Goal: Task Accomplishment & Management: Complete application form

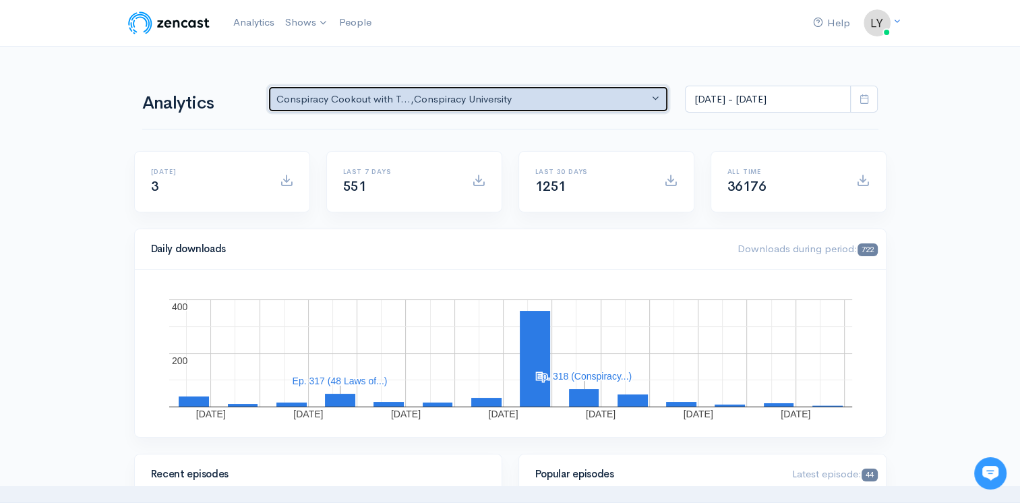
drag, startPoint x: 513, startPoint y: 94, endPoint x: 523, endPoint y: 94, distance: 10.1
click at [515, 94] on div "Conspiracy Cookout with T... , Conspiracy University" at bounding box center [462, 100] width 372 height 16
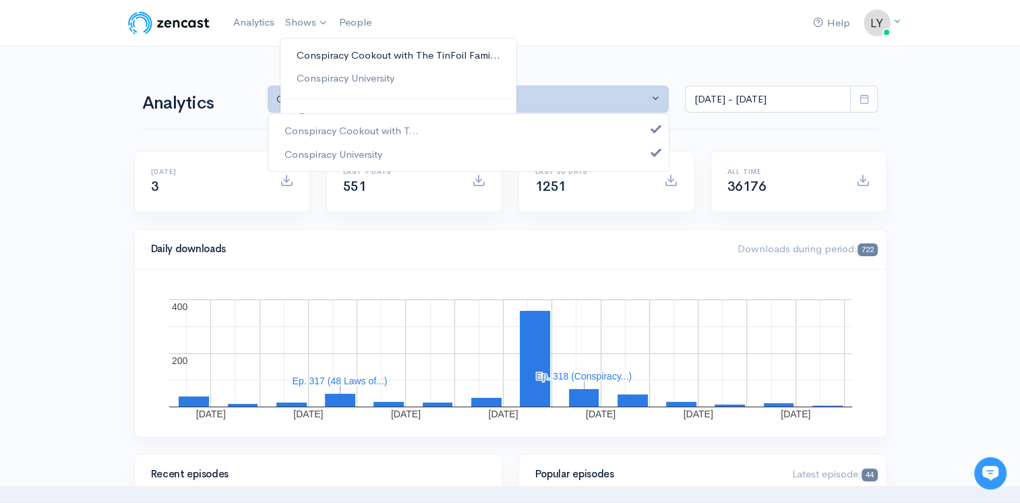
click at [324, 57] on link "Conspiracy Cookout with The TinFoil Fami..." at bounding box center [398, 56] width 236 height 24
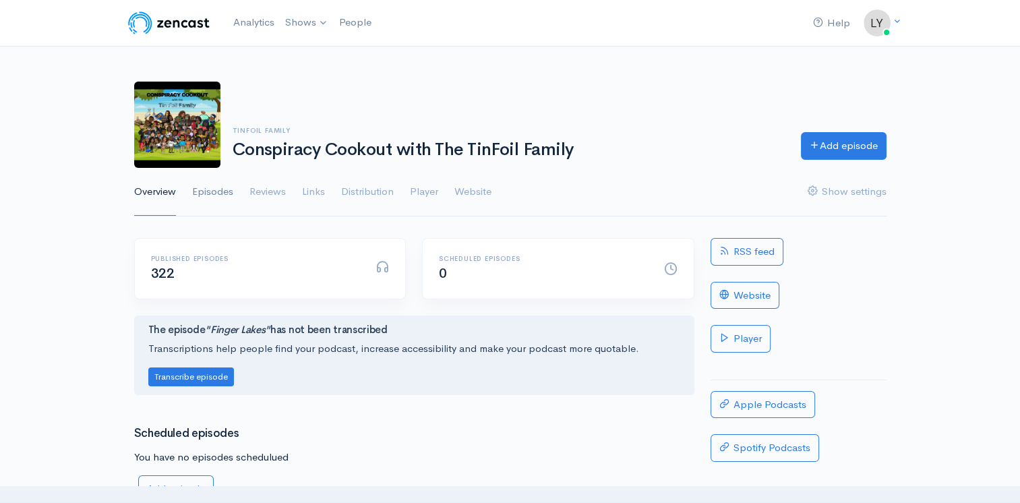
click at [216, 194] on link "Episodes" at bounding box center [212, 192] width 41 height 49
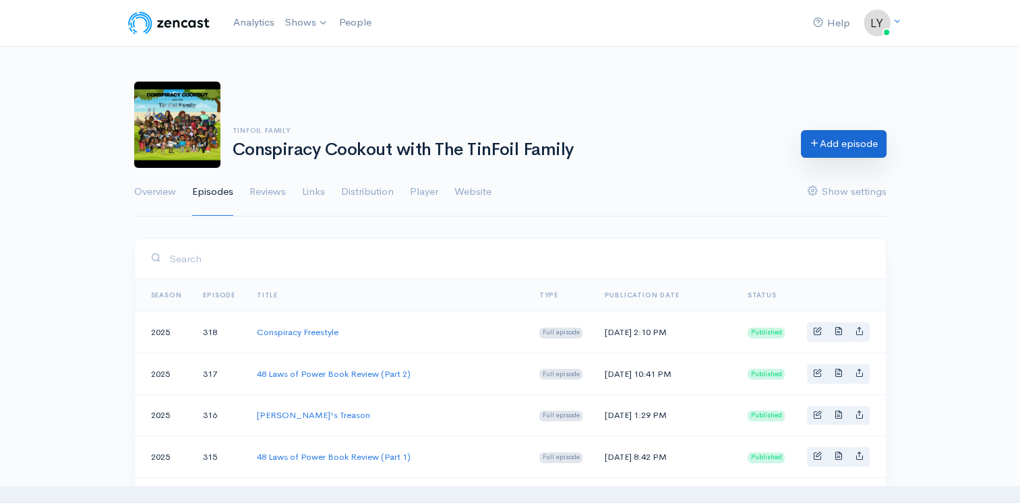
click at [875, 146] on link "Add episode" at bounding box center [844, 144] width 86 height 28
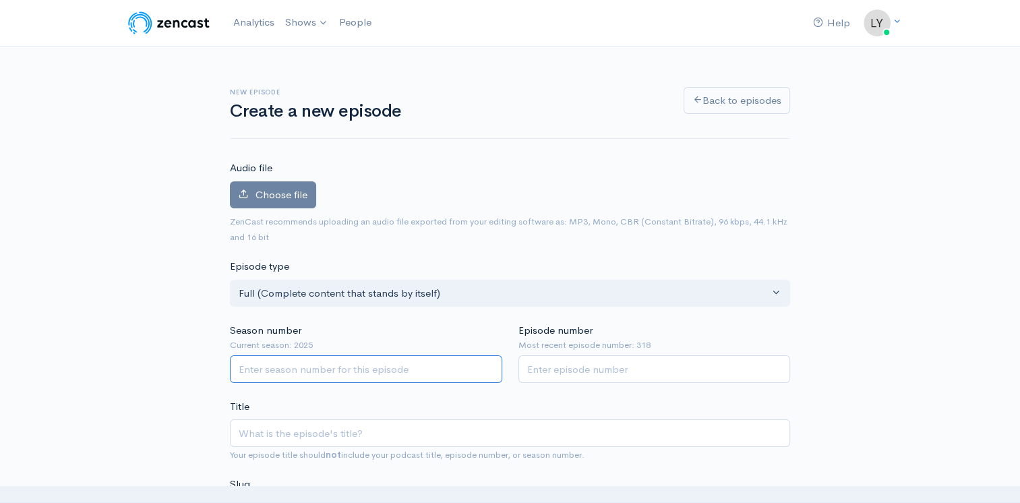
click at [307, 380] on input "Season number" at bounding box center [366, 369] width 272 height 28
type input "2025"
type input "319"
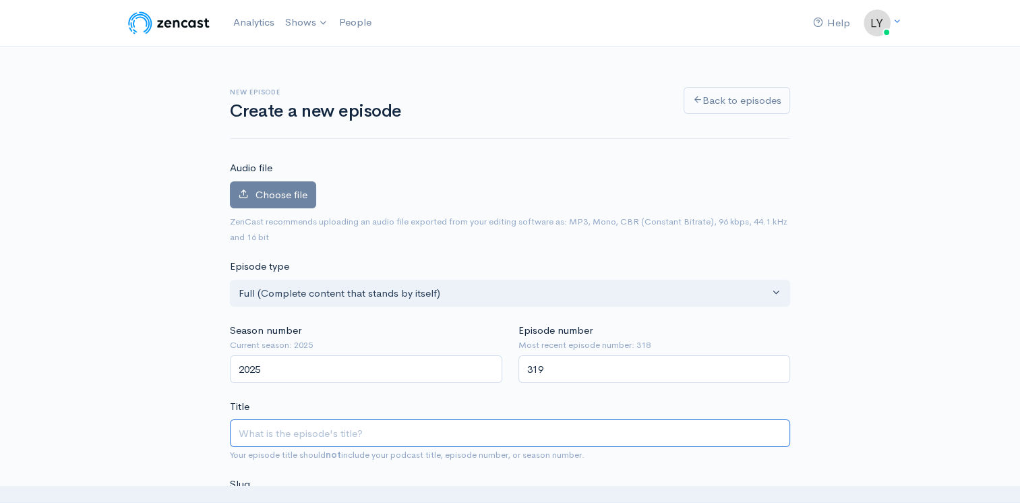
click at [299, 436] on input "Title" at bounding box center [510, 433] width 560 height 28
type input "D"
type input "d"
type input "Dan"
type input "dan"
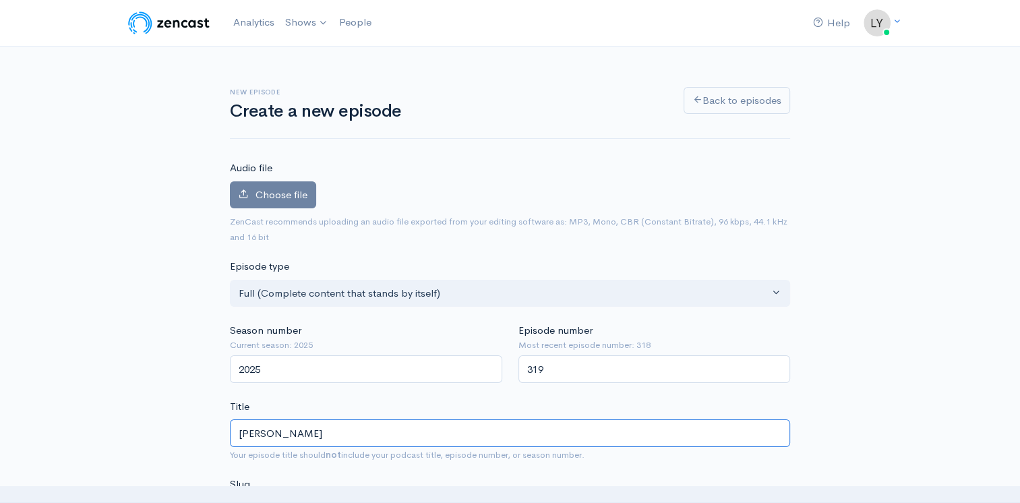
type input "Dang"
type input "dang"
type input "Danger"
type input "danger"
type input "Dangerou"
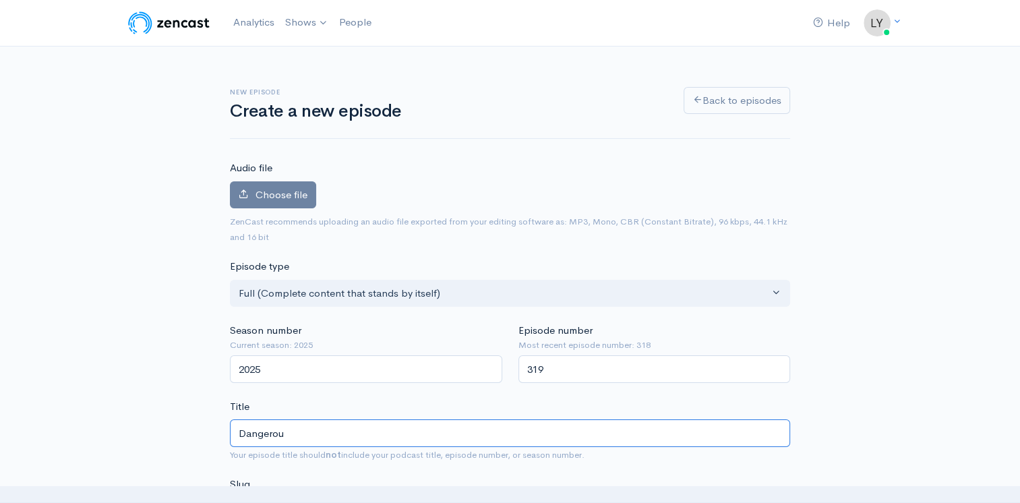
type input "dangerou"
type input "Dangerous"
type input "dangerous"
type input "Dangerous W"
type input "dangerous-w"
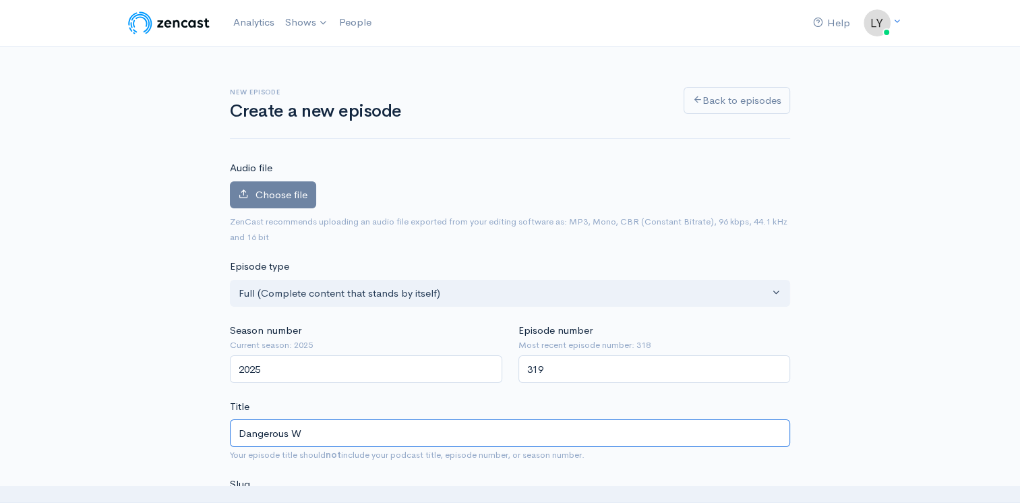
type input "Dangerous Wa"
type input "dangerous-wa"
type input "Dangerous Wat"
type input "dangerous-wat"
type input "Dangerous Water"
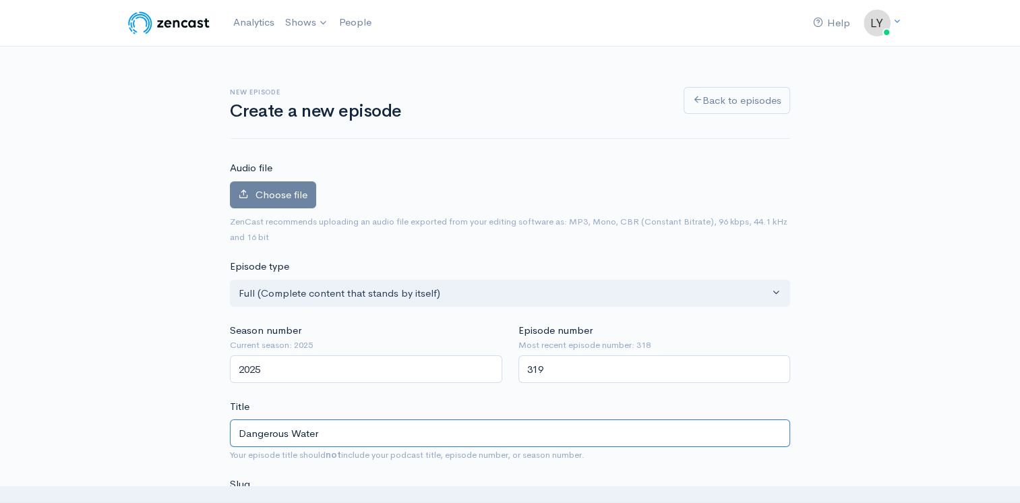
type input "dangerous-water"
type input "Dangerous Water"
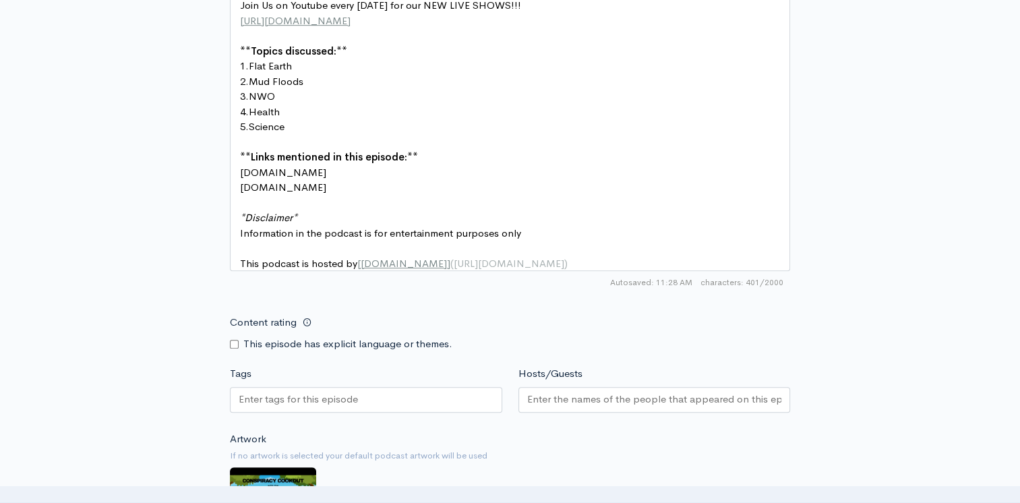
scroll to position [742, 0]
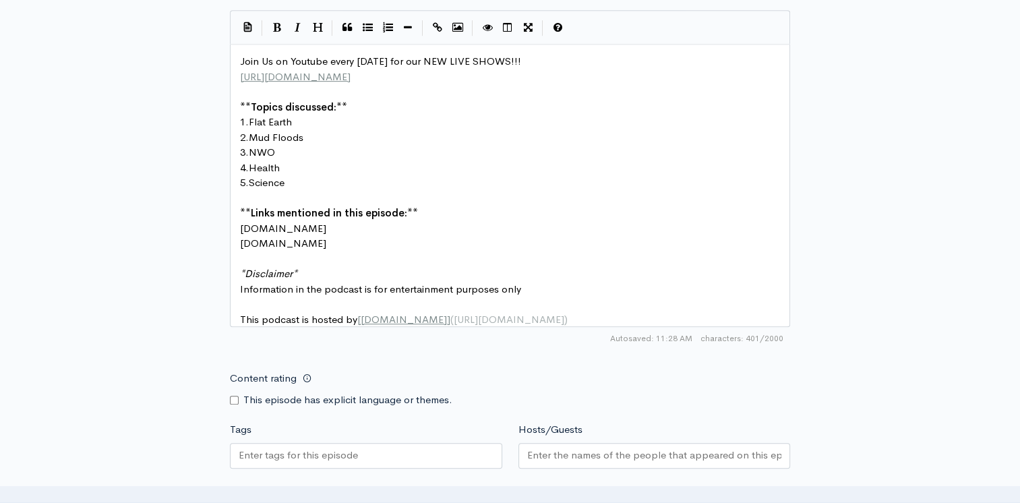
click at [301, 116] on pre "1. Flat Earth" at bounding box center [514, 123] width 555 height 16
type textarea "Priam"
click at [312, 138] on pre "2. Mud Floods" at bounding box center [514, 138] width 555 height 16
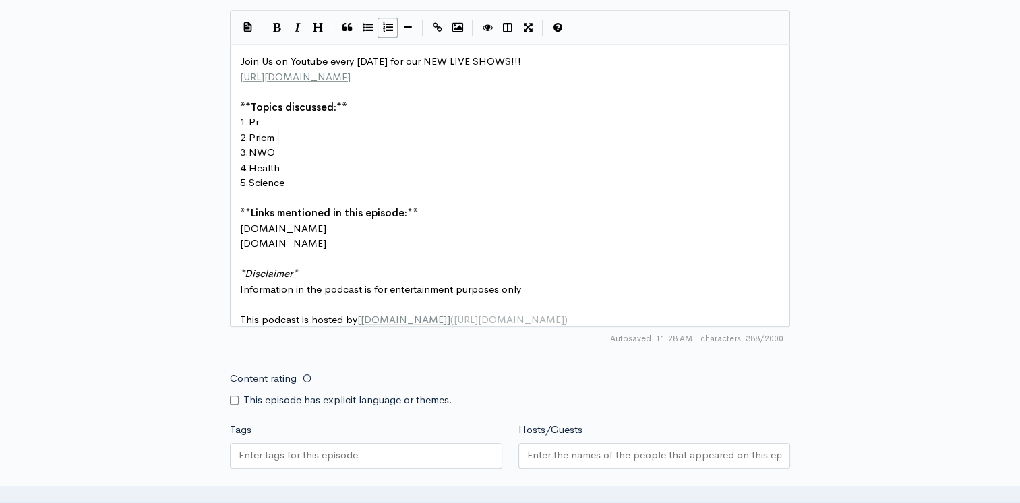
type textarea "Pricma"
type textarea "mary Water"
type textarea "Water Falls"
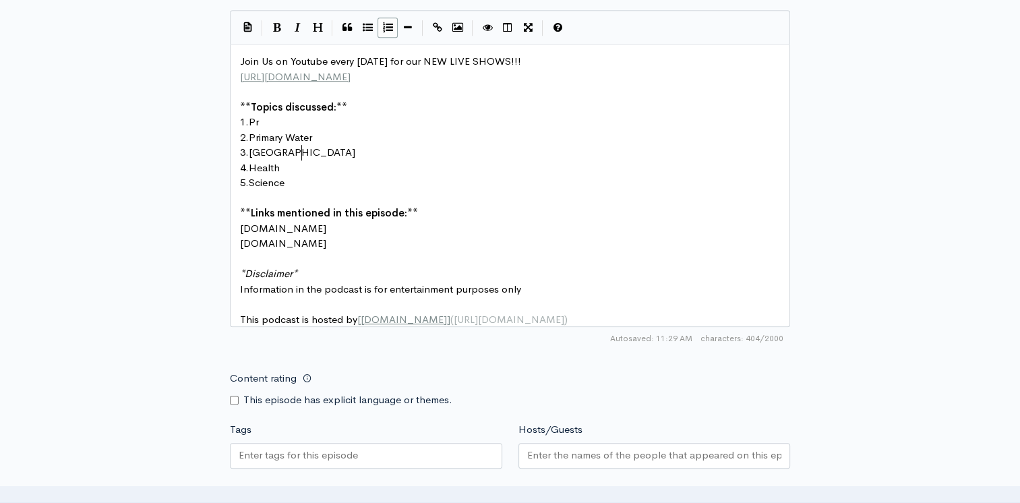
click at [294, 162] on pre "4. Health" at bounding box center [514, 168] width 555 height 16
type textarea "Flooded Cit"
type textarea "ities"
click at [313, 116] on pre "1. Pr" at bounding box center [514, 123] width 555 height 16
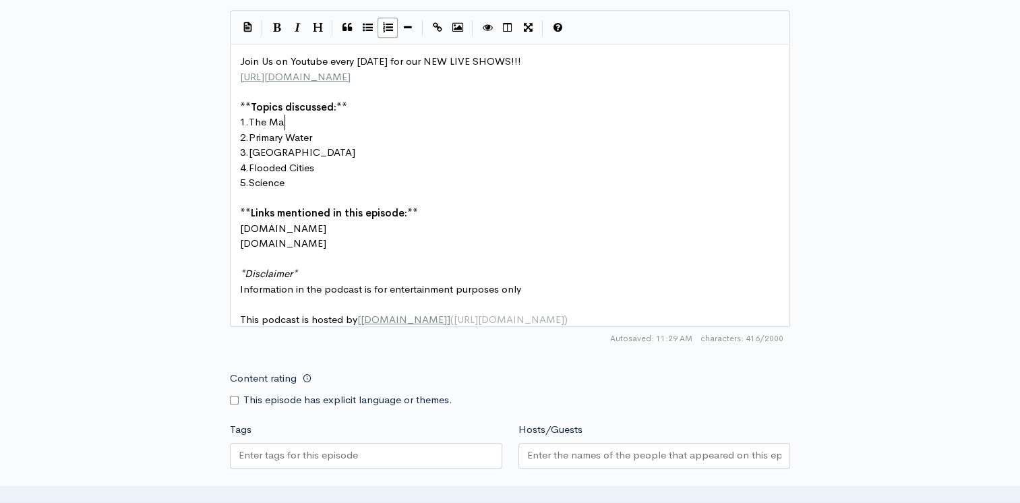
type textarea "The Mat"
type textarea "atrix & the"
type textarea "Th"
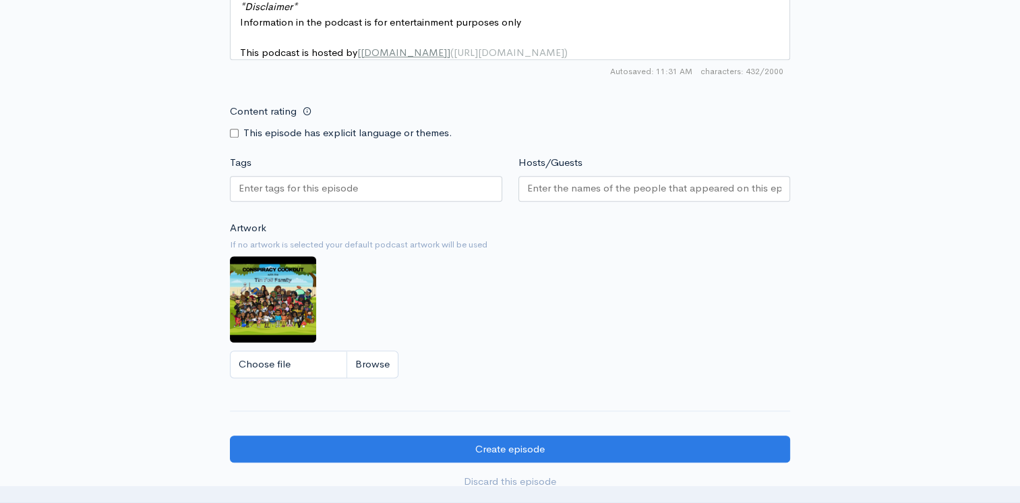
scroll to position [1011, 0]
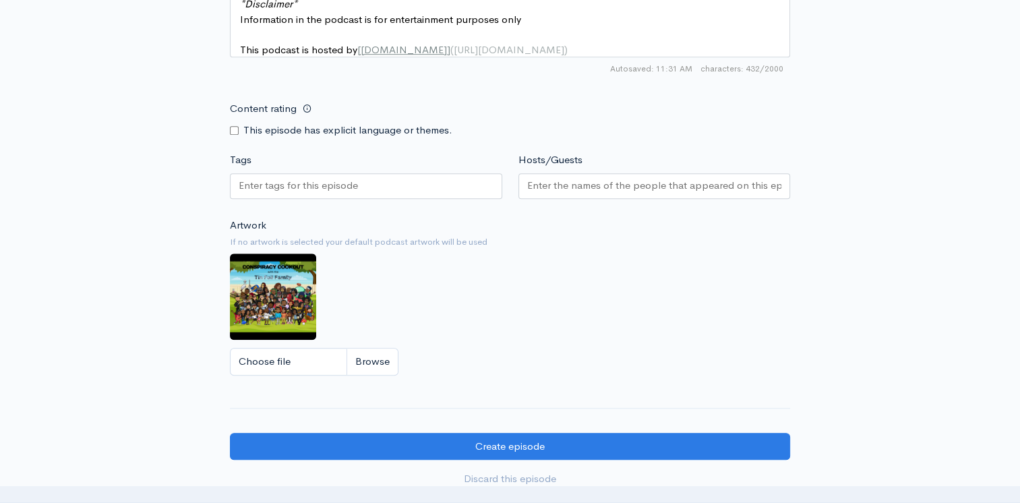
type textarea "The Bible"
click at [237, 135] on input "Content rating" at bounding box center [234, 130] width 9 height 9
checkbox input "true"
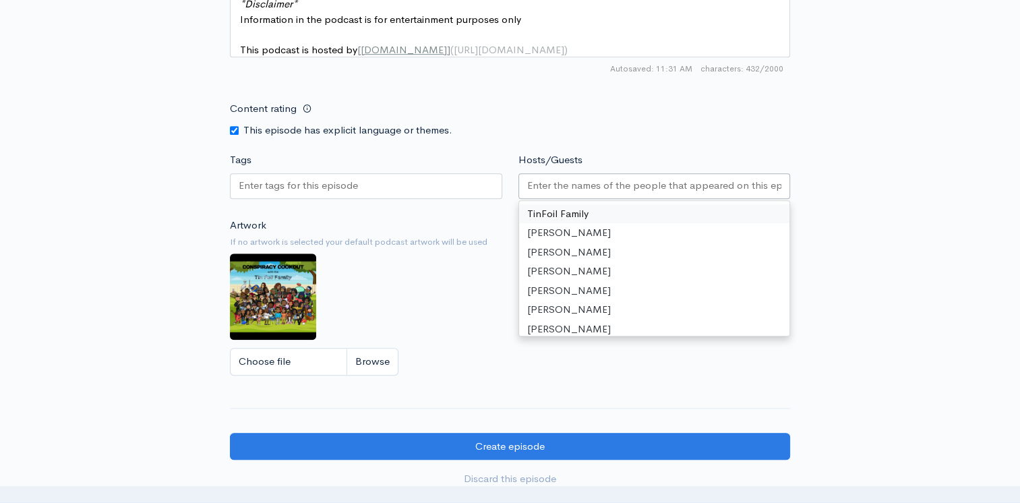
click at [604, 190] on input "Hosts/Guests" at bounding box center [654, 186] width 255 height 16
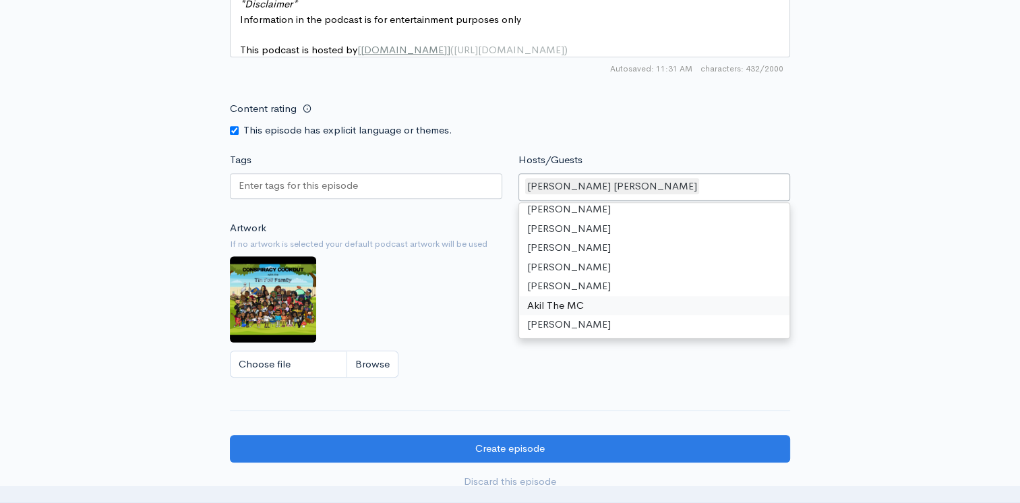
scroll to position [44, 0]
drag, startPoint x: 264, startPoint y: 198, endPoint x: 272, endPoint y: 198, distance: 8.1
click at [266, 193] on input "Tags" at bounding box center [299, 186] width 121 height 16
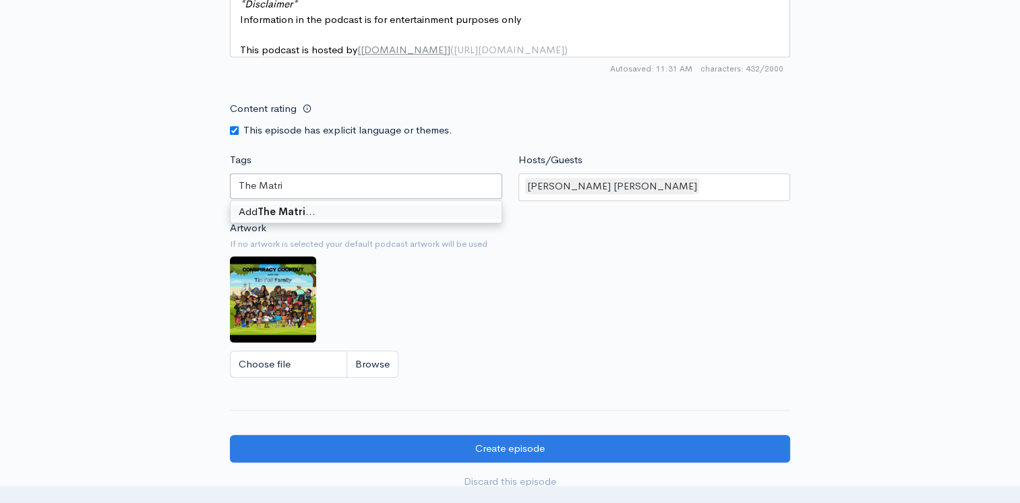
type input "The Matrix"
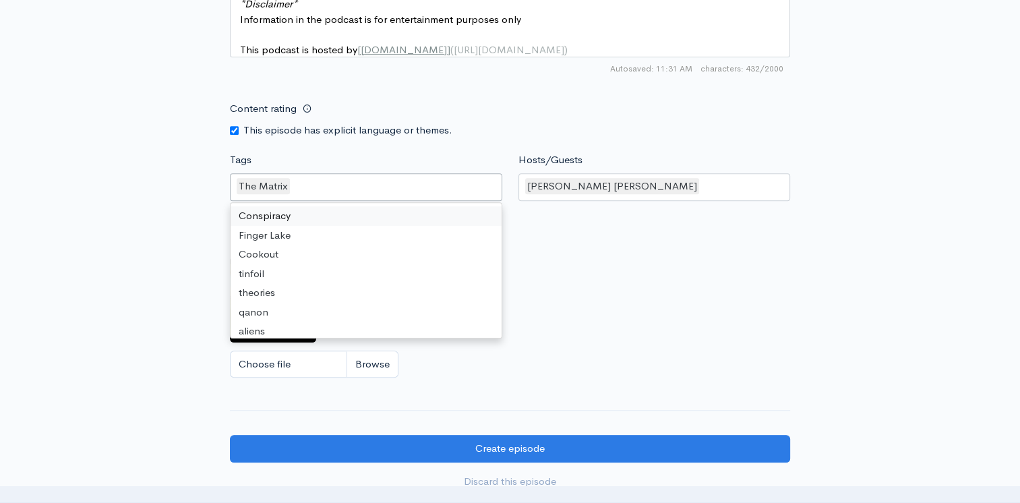
type input "T"
type input "b"
type input "Bi"
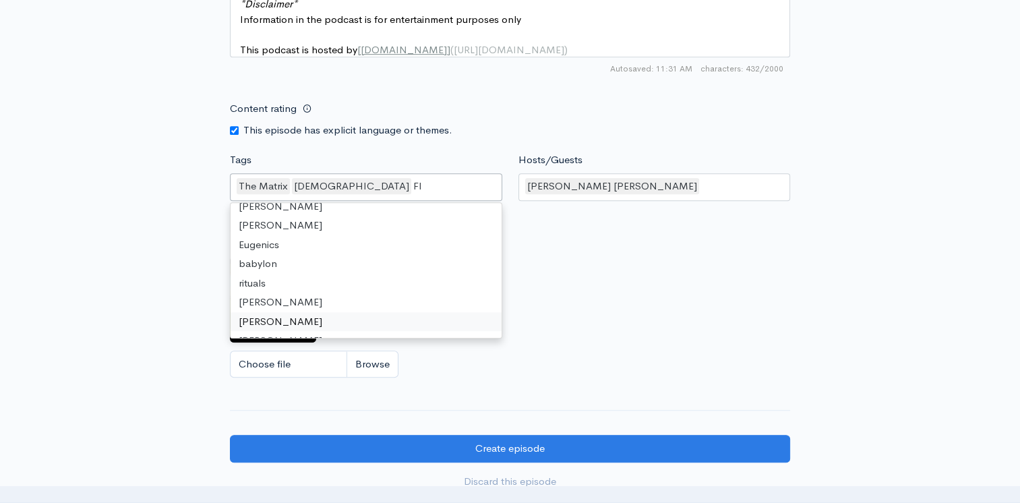
scroll to position [0, 0]
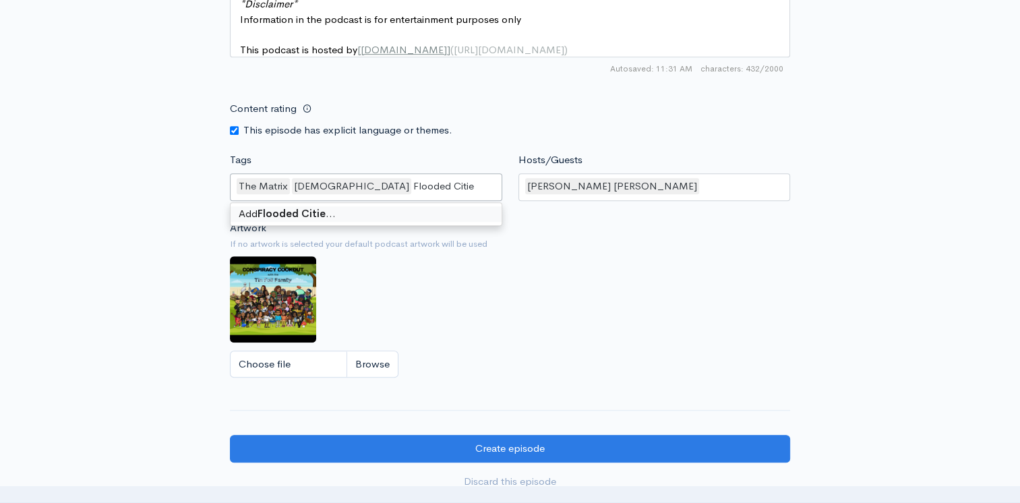
type input "Flooded Cities"
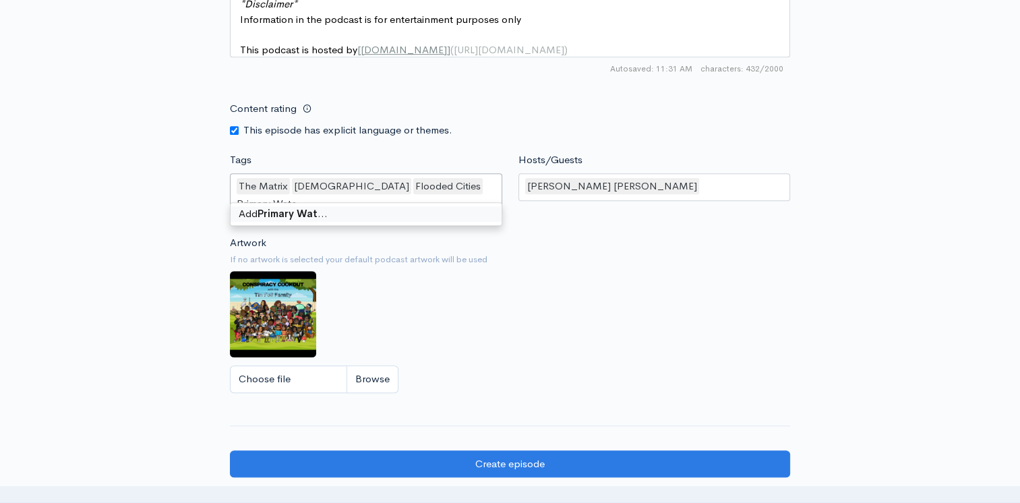
type input "Primary Water"
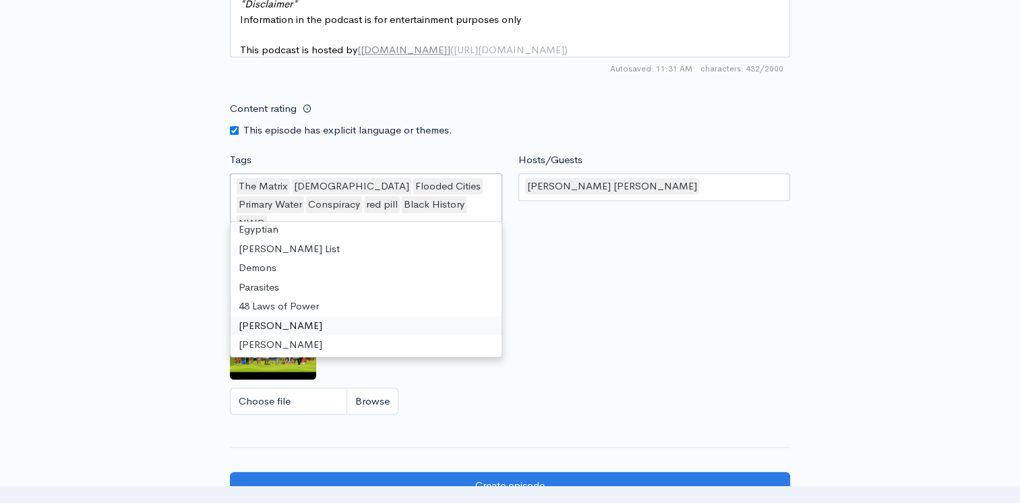
scroll to position [2753, 0]
click at [602, 300] on div "Artwork If no artwork is selected your default podcast artwork will be used Cho…" at bounding box center [510, 341] width 560 height 166
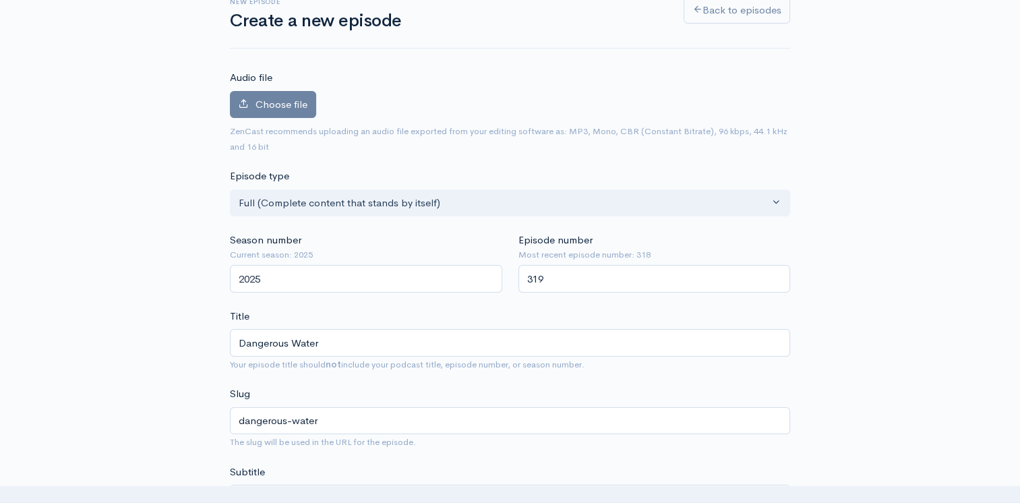
scroll to position [0, 0]
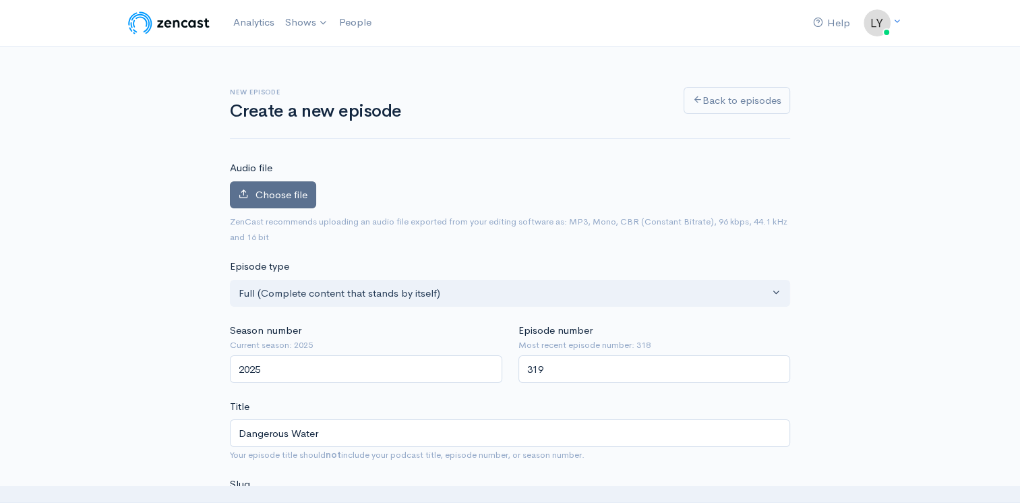
click at [275, 197] on span "Choose file" at bounding box center [281, 194] width 52 height 13
click at [0, 0] on input "Choose file" at bounding box center [0, 0] width 0 height 0
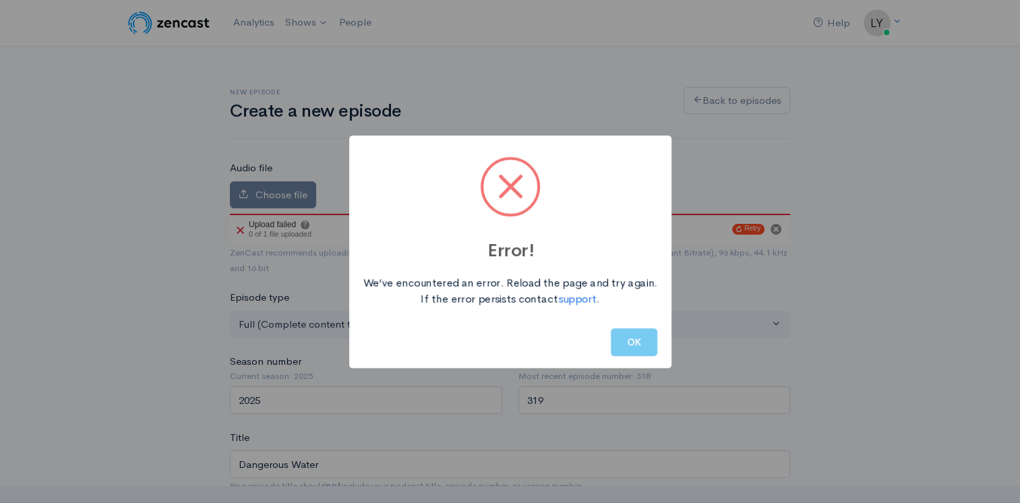
click at [622, 351] on button "OK" at bounding box center [634, 342] width 47 height 28
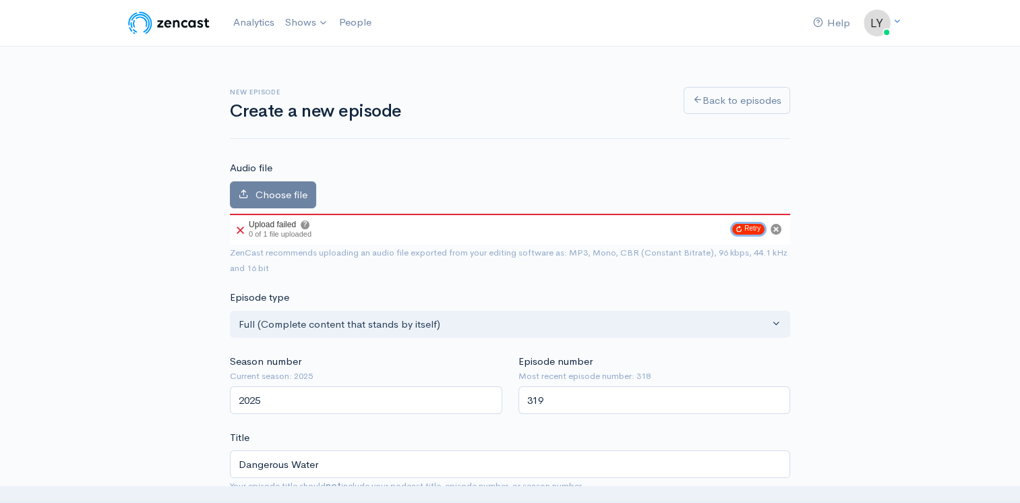
click at [752, 228] on button "Retry" at bounding box center [748, 229] width 32 height 11
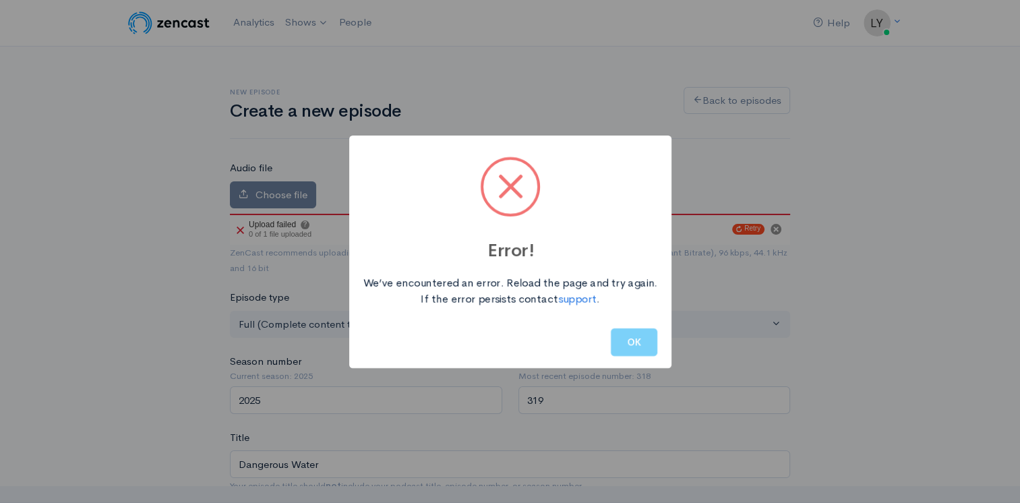
click at [623, 345] on button "OK" at bounding box center [634, 342] width 47 height 28
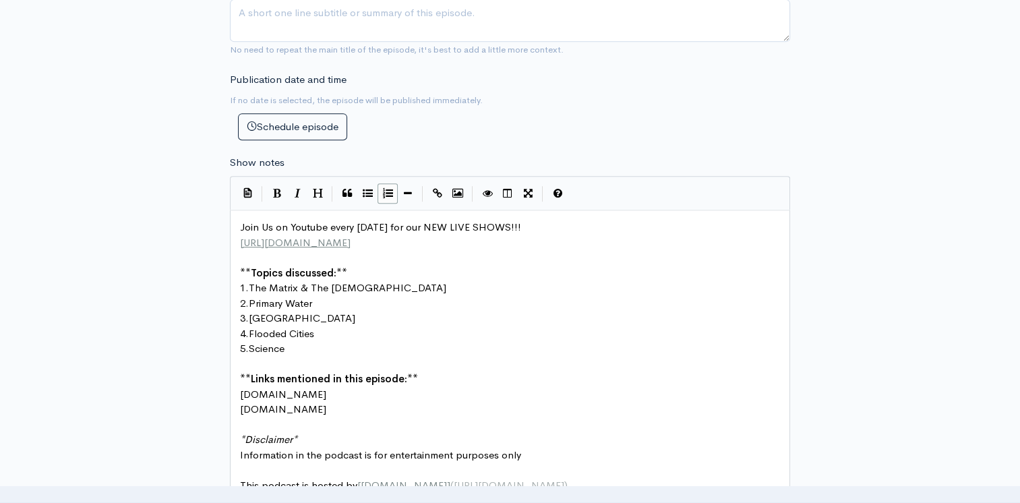
scroll to position [674, 0]
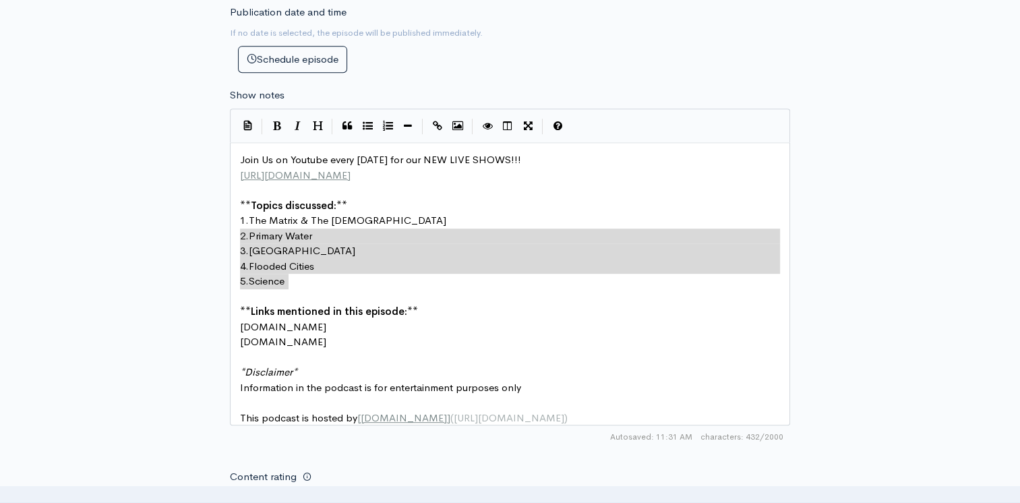
type textarea "1. The Matrix & The Bible 2. Primary Water 3. Water Falls 4. Flooded Cities 5. …"
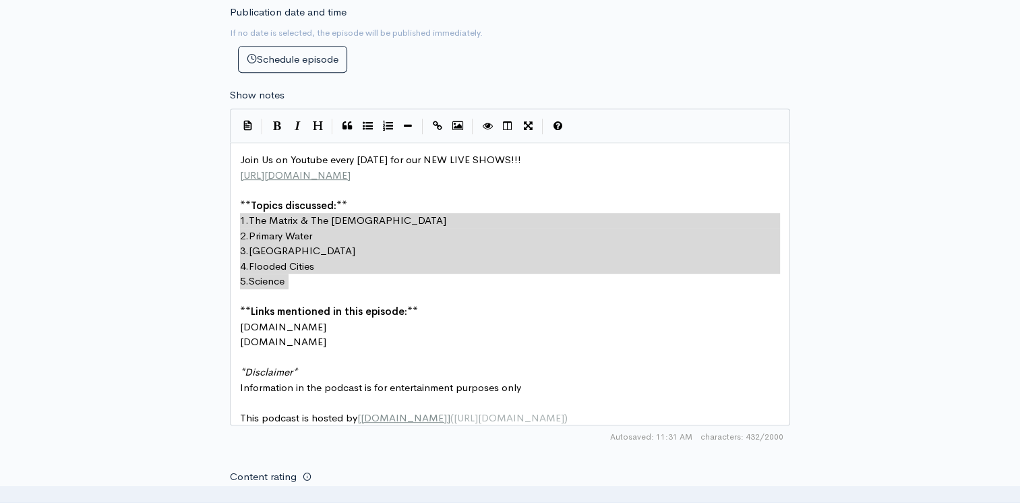
drag, startPoint x: 299, startPoint y: 279, endPoint x: 229, endPoint y: 222, distance: 90.1
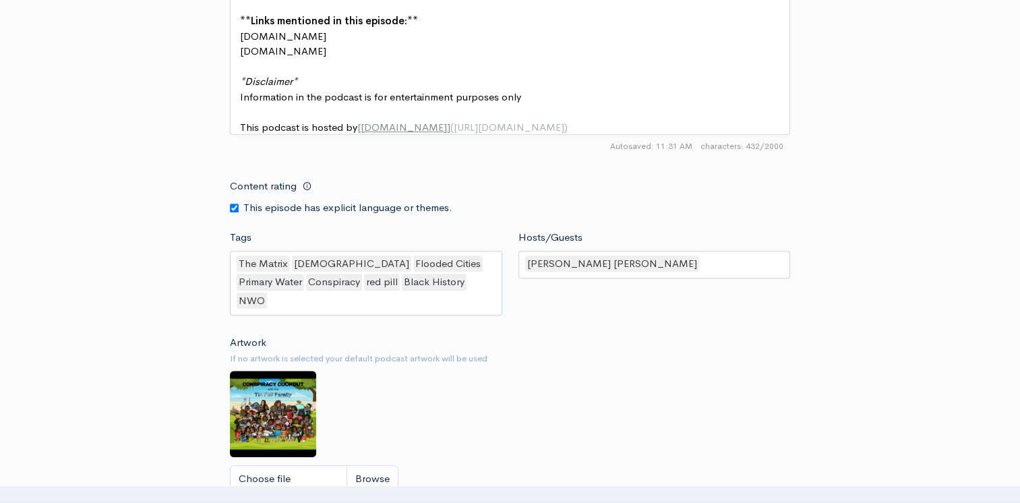
scroll to position [1079, 0]
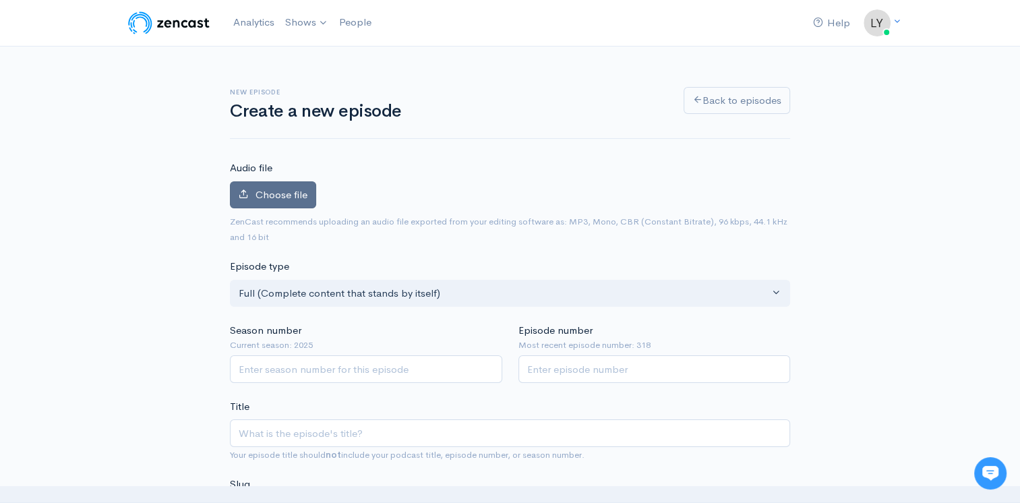
click at [286, 190] on span "Choose file" at bounding box center [281, 194] width 52 height 13
click at [0, 0] on input "Choose file" at bounding box center [0, 0] width 0 height 0
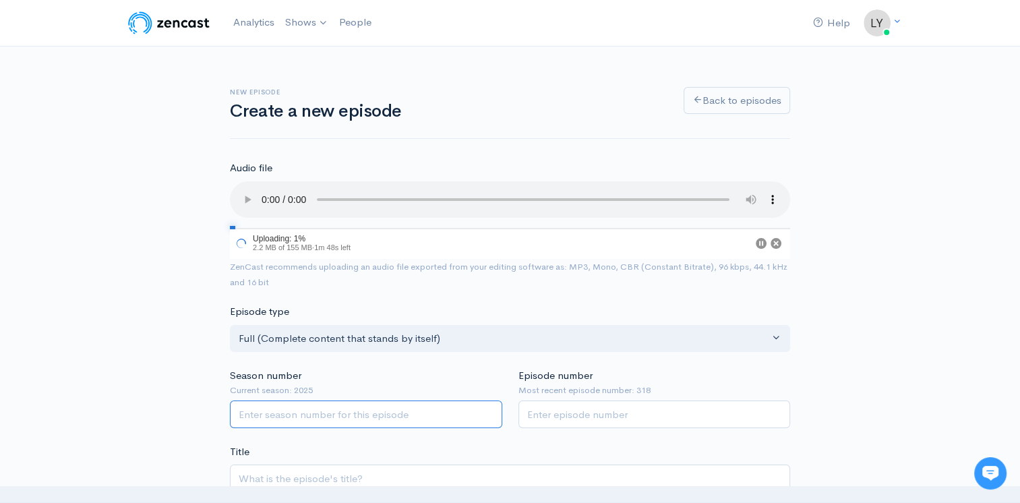
click at [317, 414] on input "Season number" at bounding box center [366, 414] width 272 height 28
type input "2025"
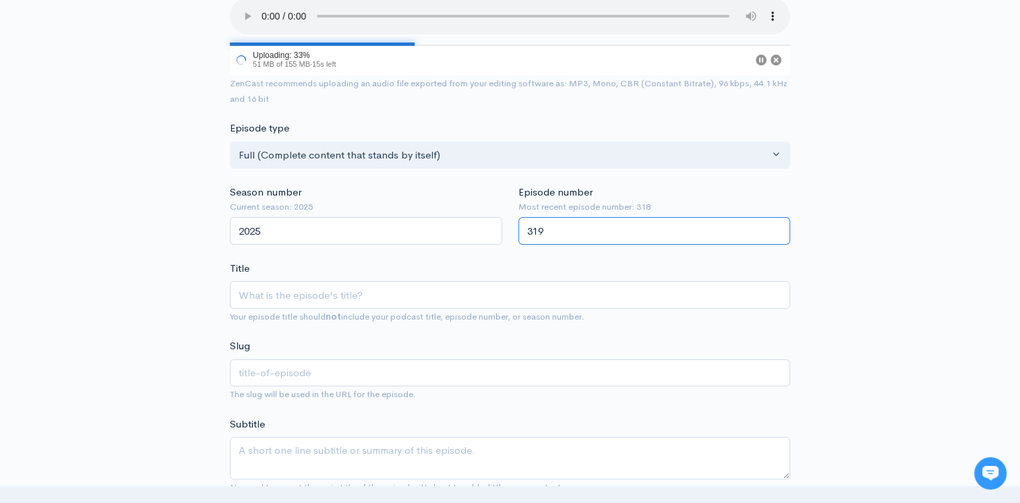
scroll to position [337, 0]
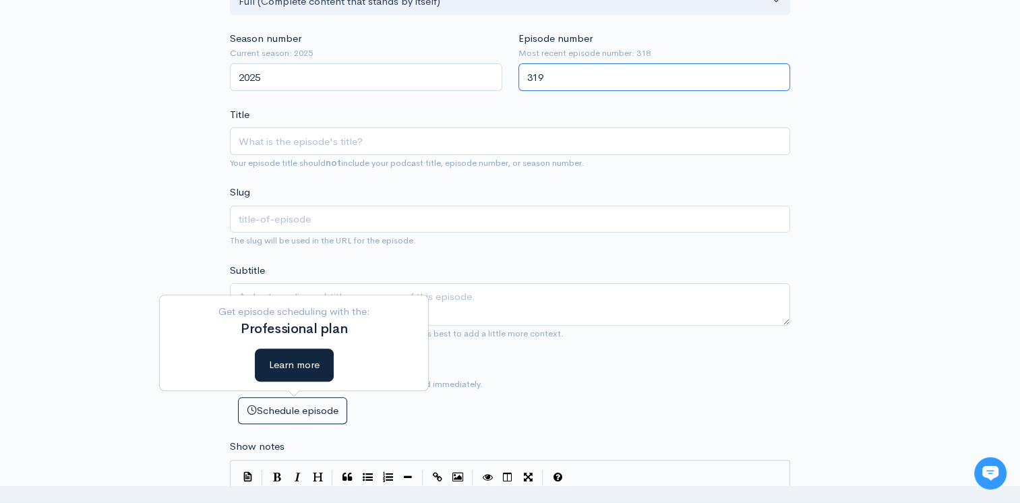
type input "319"
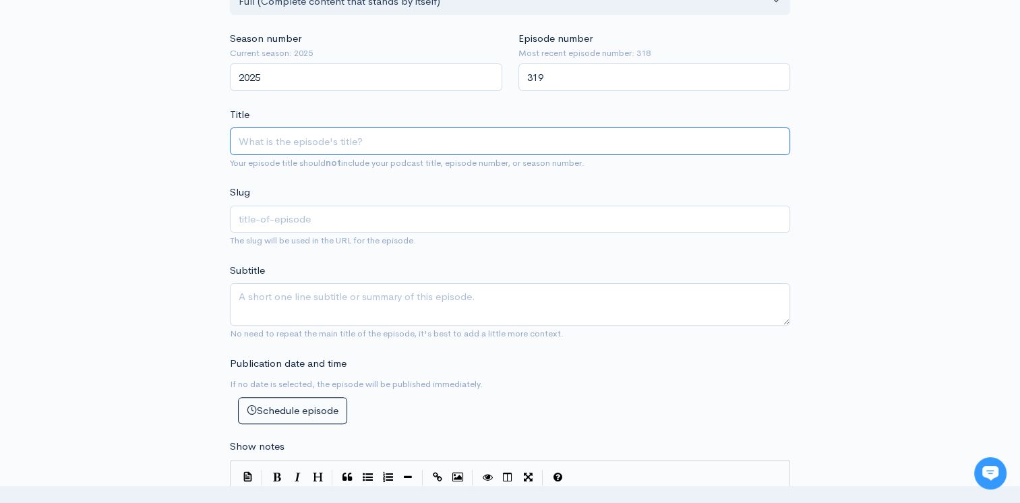
click at [330, 142] on input "Title" at bounding box center [510, 141] width 560 height 28
type input "D"
type input "d"
type input "Da"
type input "da"
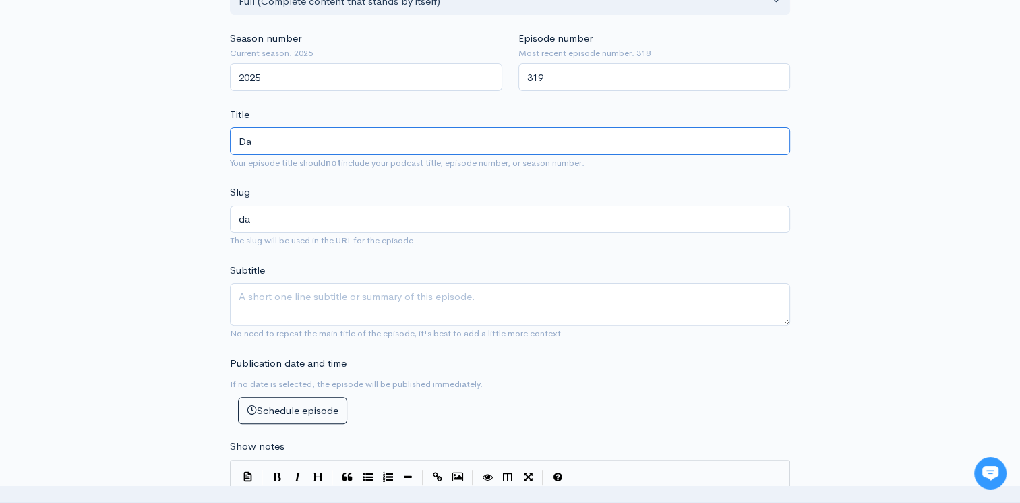
type input "Dan"
type input "dan"
type input "Dang"
type input "dang"
type input "Danger"
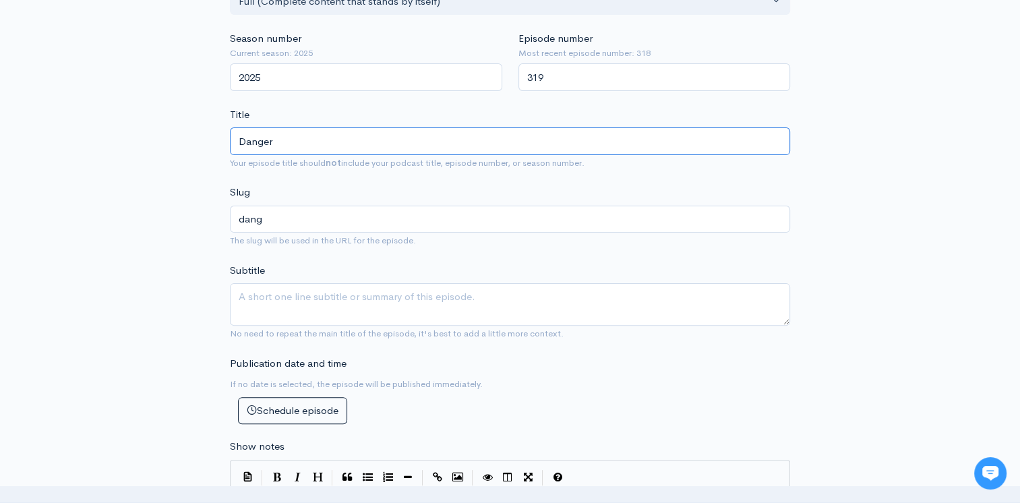
type input "danger"
type input "Dangerou"
type input "dangerou"
type input "Dangerous"
type input "dangerous"
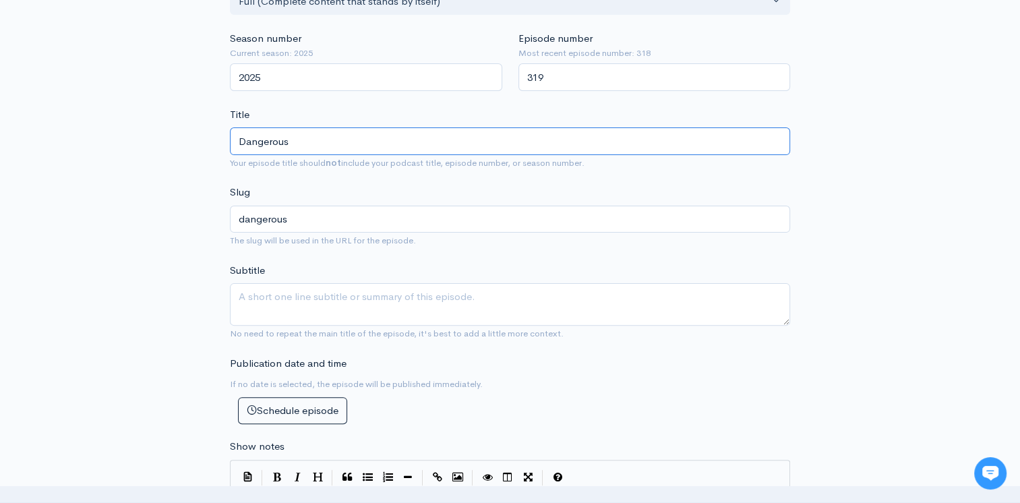
type input "Dangerous W"
type input "dangerous-w"
type input "Dangerous Wat"
type input "dangerous-wat"
type input "Dangerous Water"
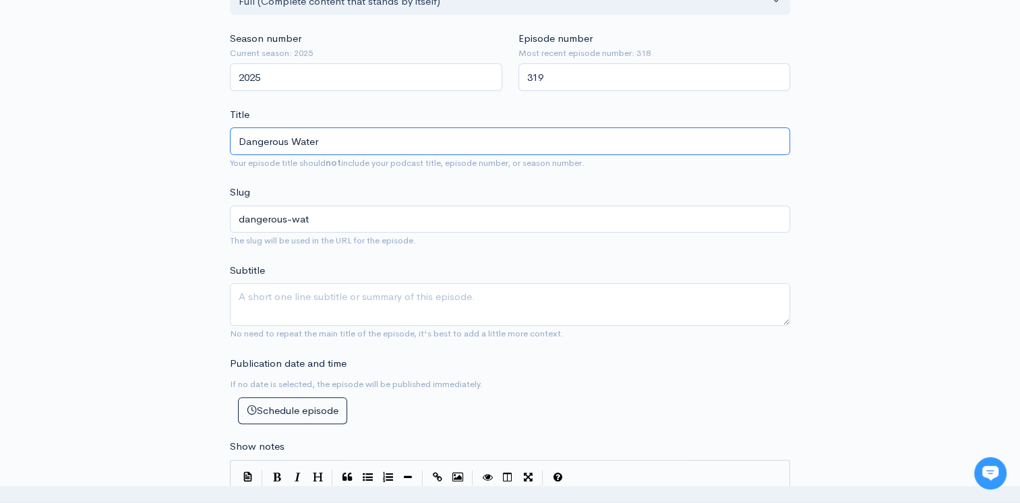
type input "dangerous-water"
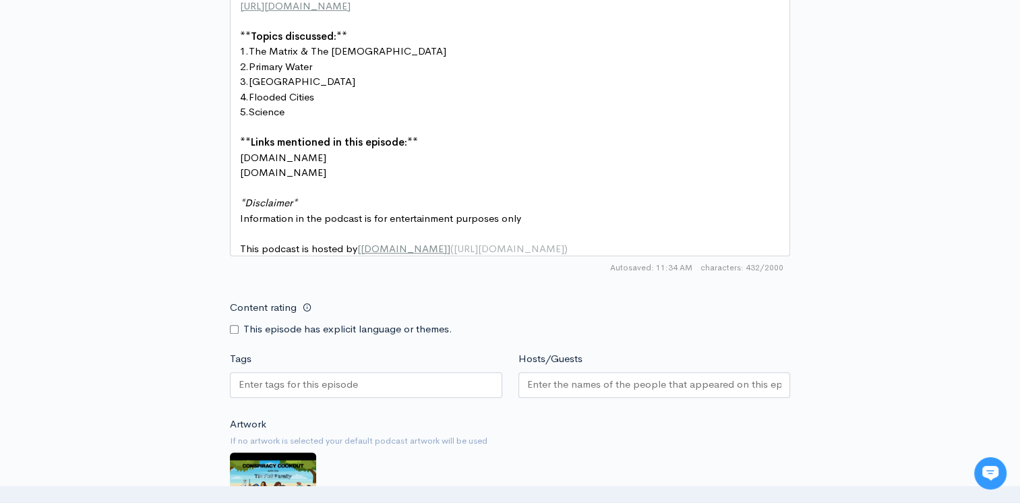
scroll to position [944, 0]
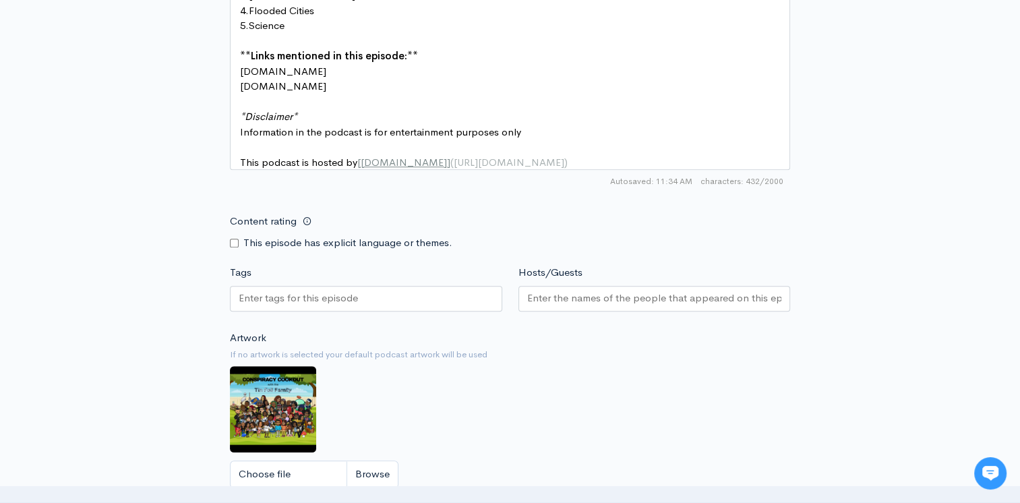
type input "Dangerous Water"
drag, startPoint x: 235, startPoint y: 251, endPoint x: 340, endPoint y: 261, distance: 105.0
click at [238, 247] on input "Content rating" at bounding box center [234, 243] width 9 height 9
checkbox input "true"
click at [627, 306] on input "Hosts/Guests" at bounding box center [654, 299] width 255 height 16
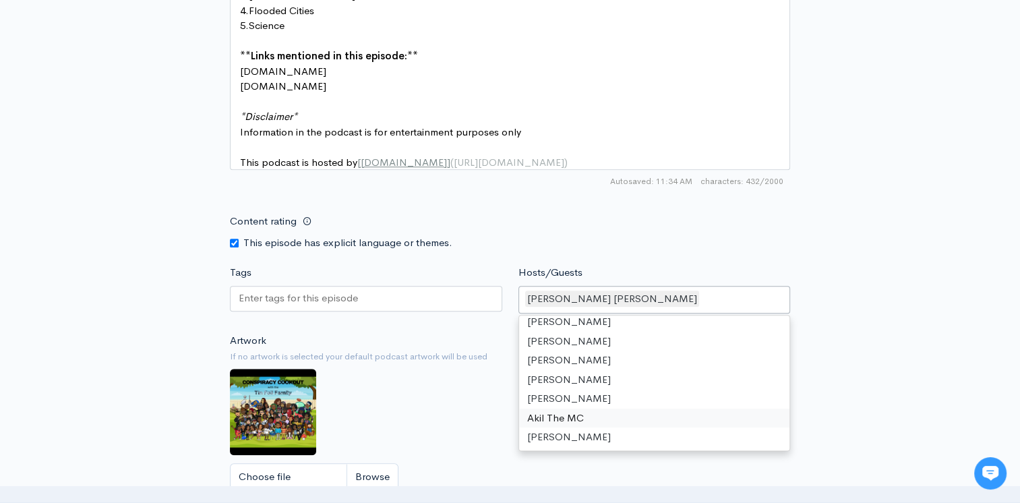
scroll to position [44, 0]
click at [322, 305] on input "Tags" at bounding box center [299, 299] width 121 height 16
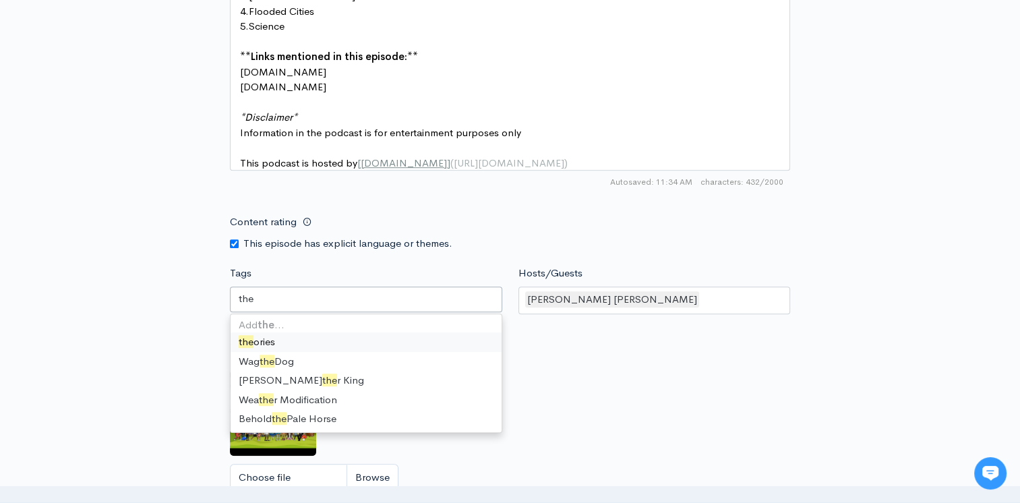
scroll to position [973, 0]
type input "t"
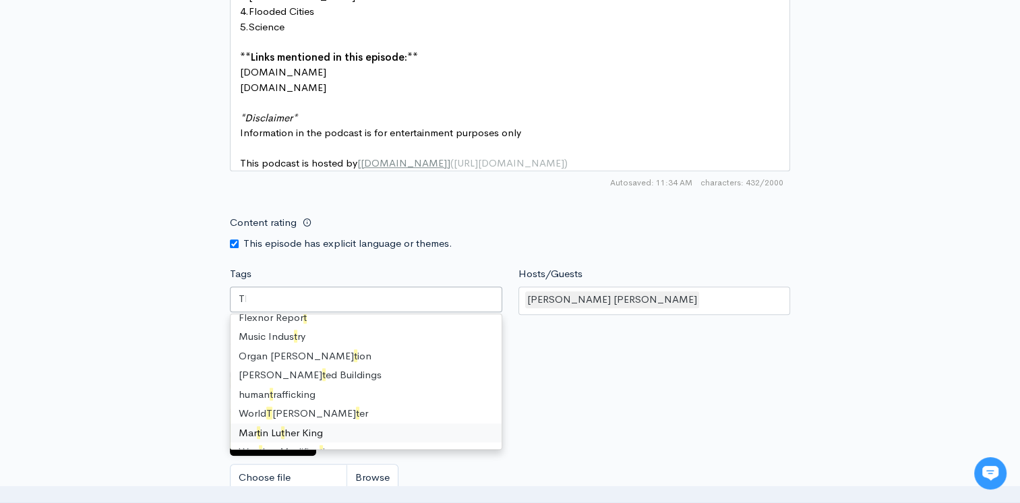
scroll to position [0, 0]
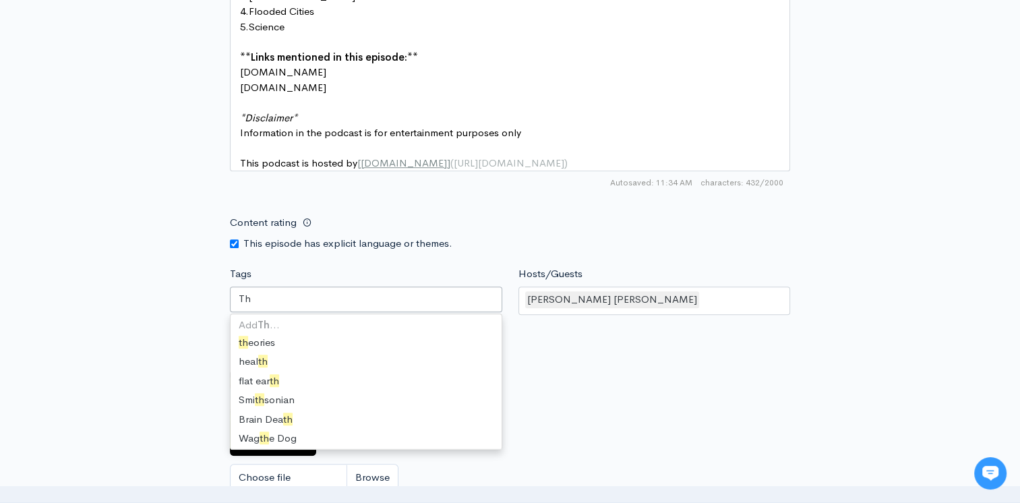
type input "T"
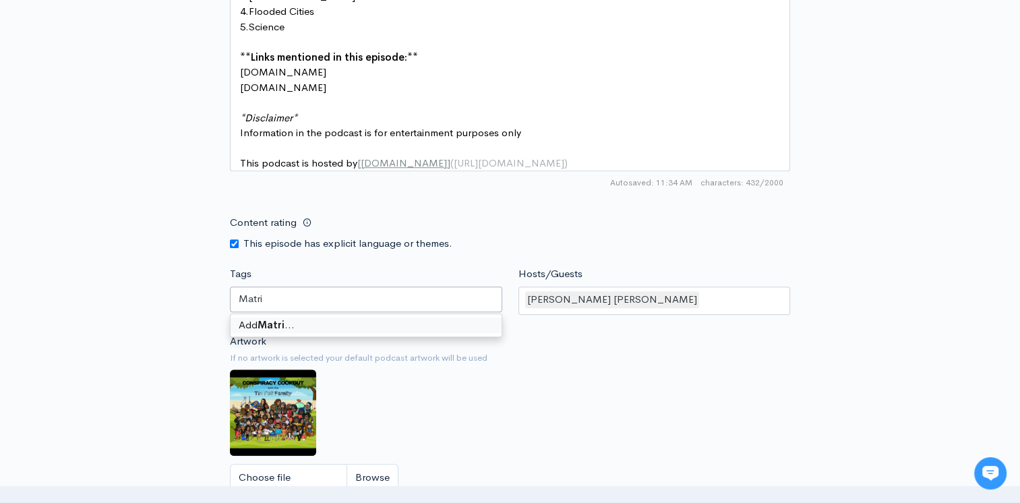
type input "Matrix"
type input "Primary Water"
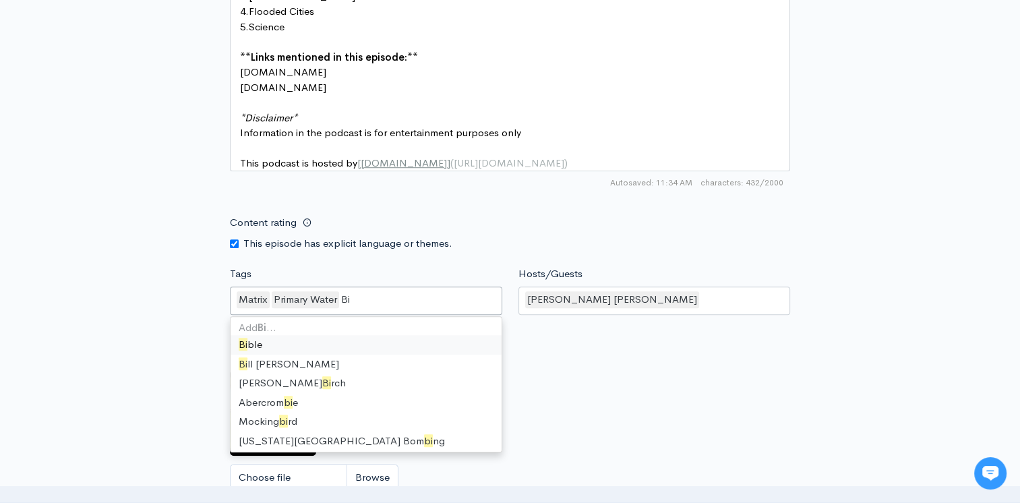
type input "Bib"
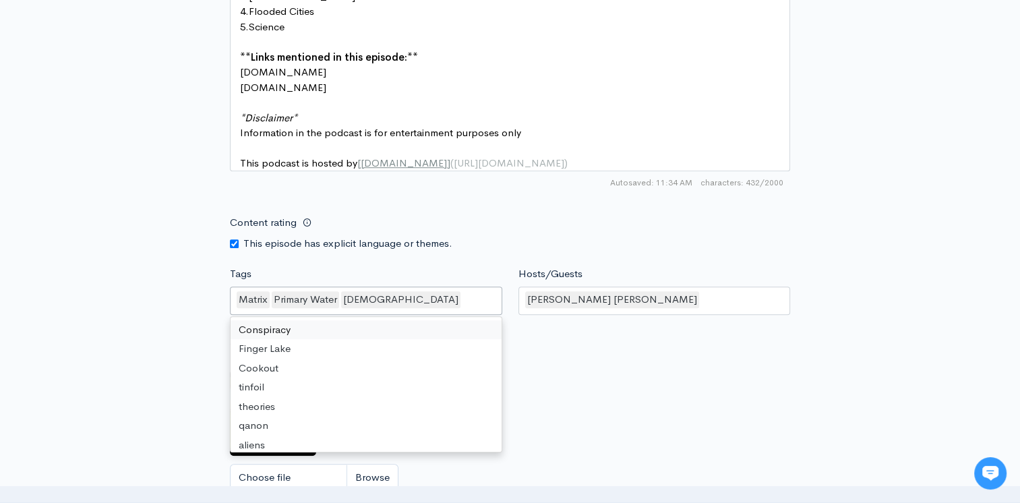
drag, startPoint x: 270, startPoint y: 334, endPoint x: 298, endPoint y: 351, distance: 33.3
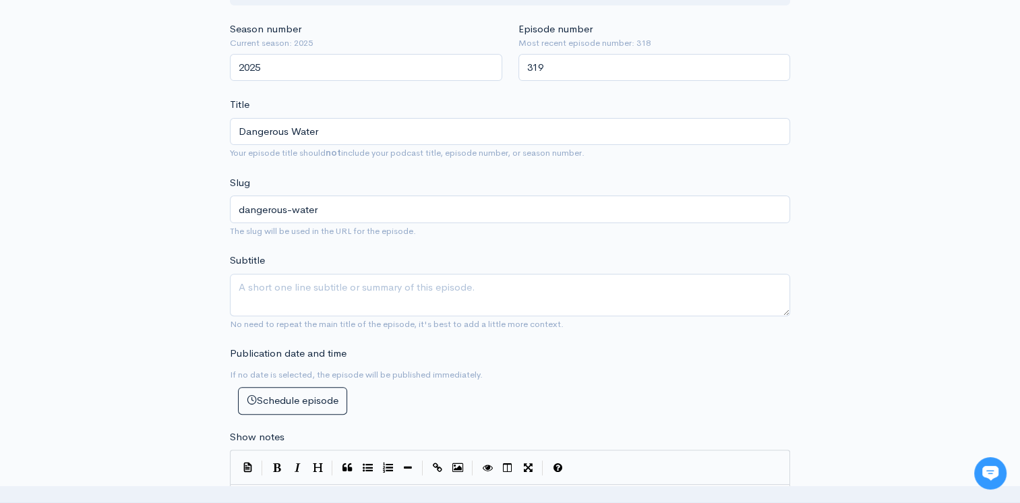
scroll to position [487, 0]
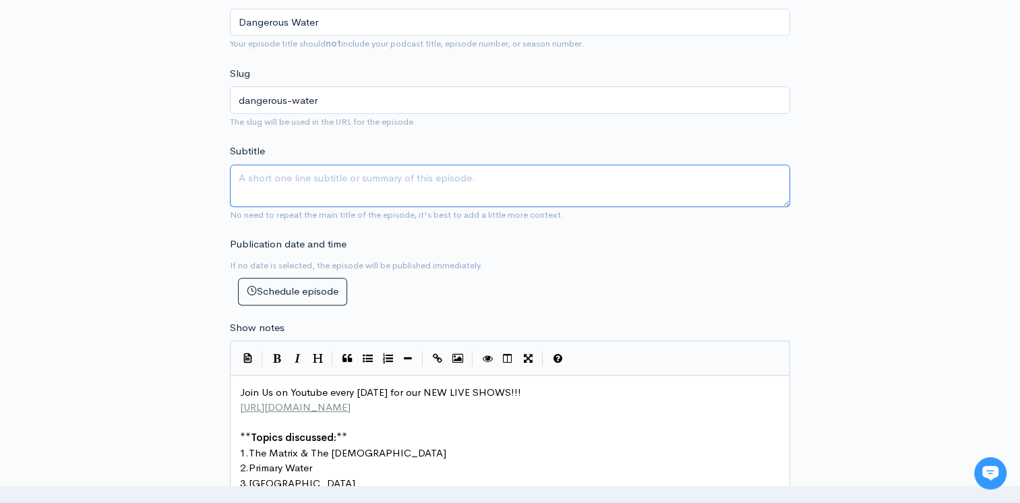
drag, startPoint x: 295, startPoint y: 183, endPoint x: 303, endPoint y: 189, distance: 10.1
click at [295, 185] on textarea "Subtitle" at bounding box center [510, 185] width 560 height 42
click at [716, 183] on textarea "Where does water come from? How is it that we have this endless flow of water w…" at bounding box center [510, 185] width 560 height 42
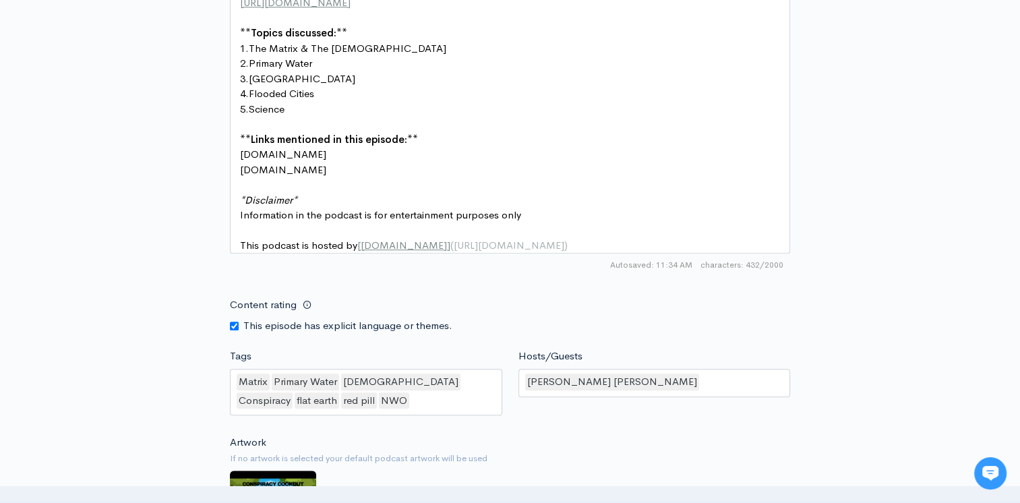
scroll to position [1296, 0]
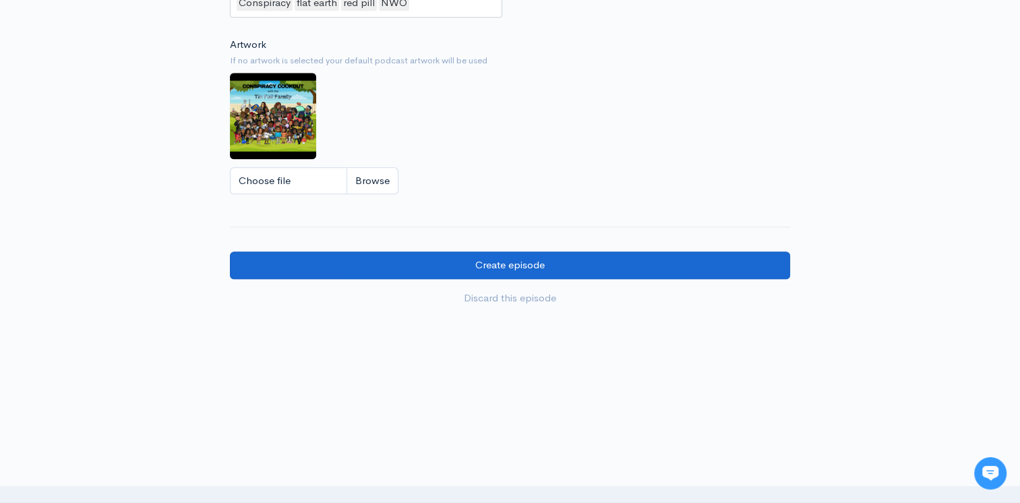
type textarea "Where does water come from? How is it that we have this endless flow of water w…"
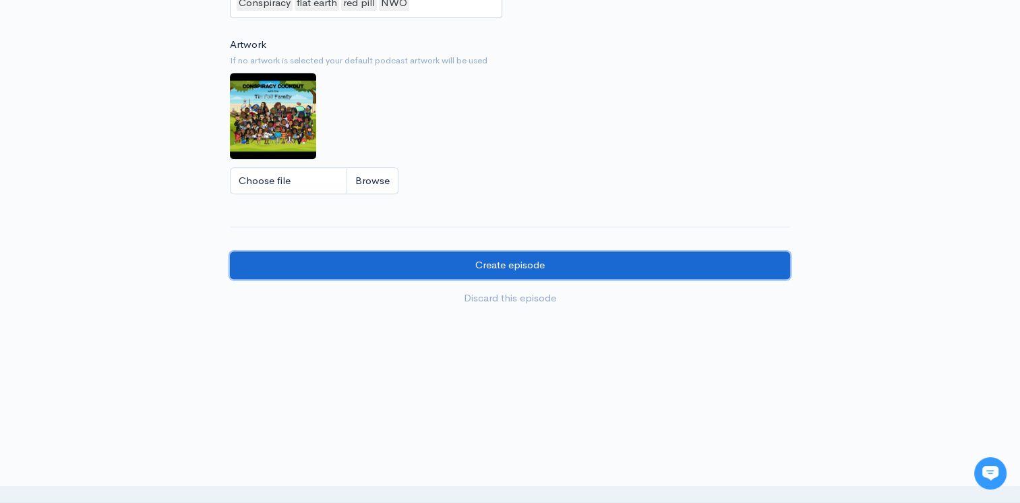
click at [623, 258] on input "Create episode" at bounding box center [510, 265] width 560 height 28
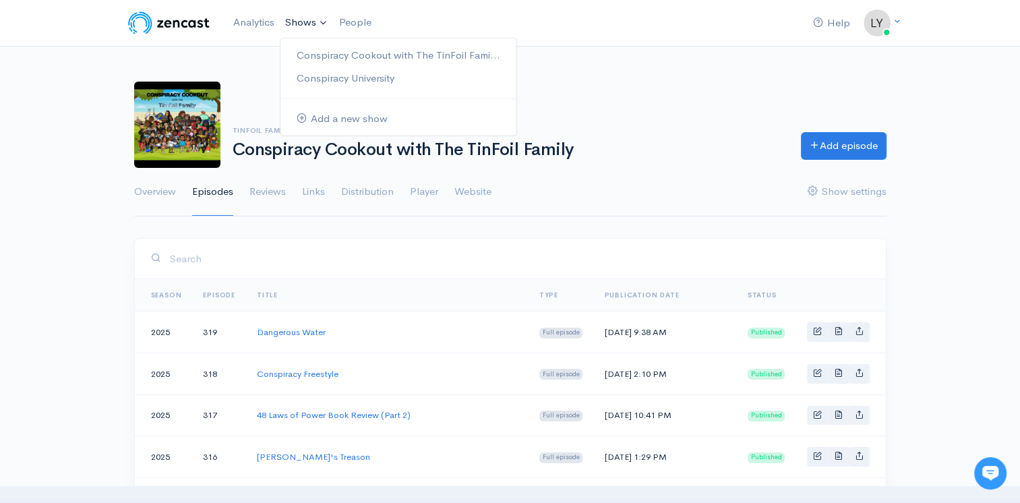
click at [297, 32] on link "Shows" at bounding box center [307, 23] width 54 height 30
click at [318, 77] on link "Conspiracy University" at bounding box center [398, 79] width 236 height 24
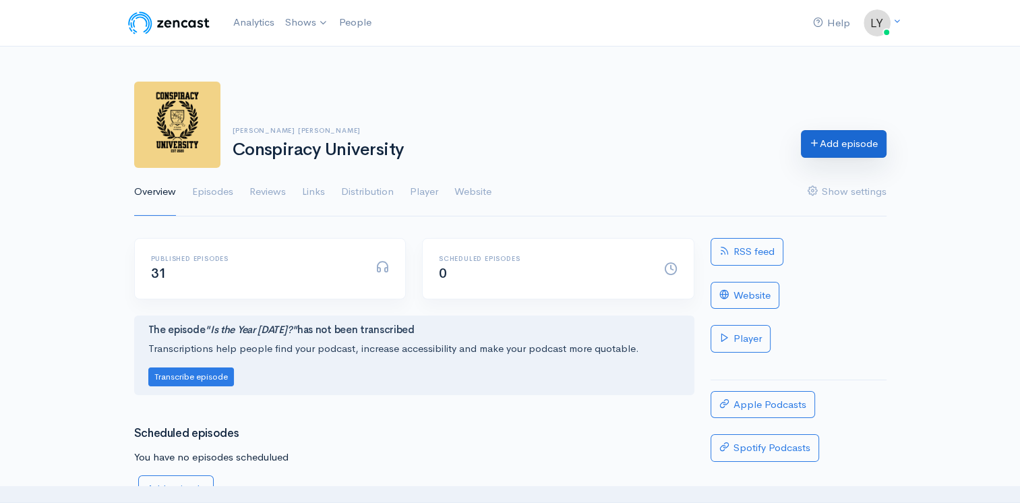
click at [856, 142] on link "Add episode" at bounding box center [844, 144] width 86 height 28
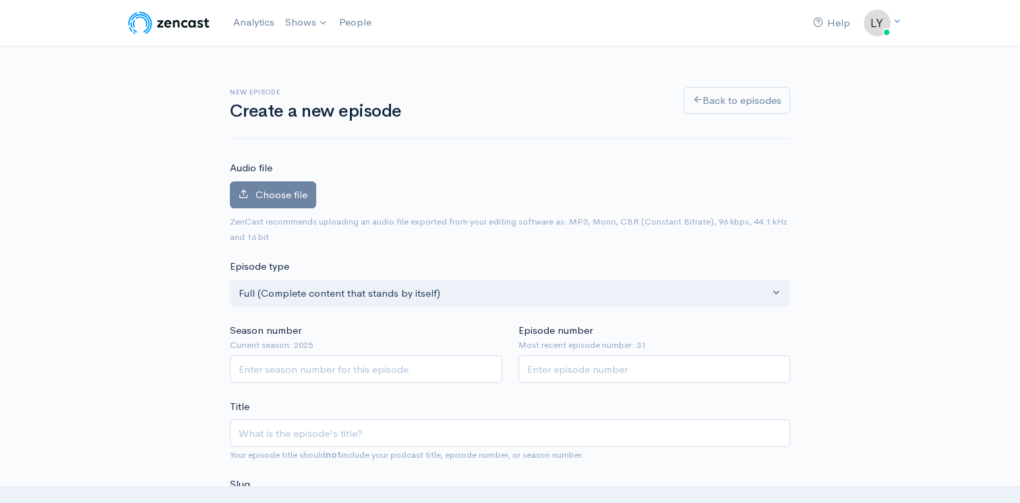
click at [311, 191] on label "Choose file" at bounding box center [273, 195] width 86 height 28
click at [0, 0] on input "Choose file" at bounding box center [0, 0] width 0 height 0
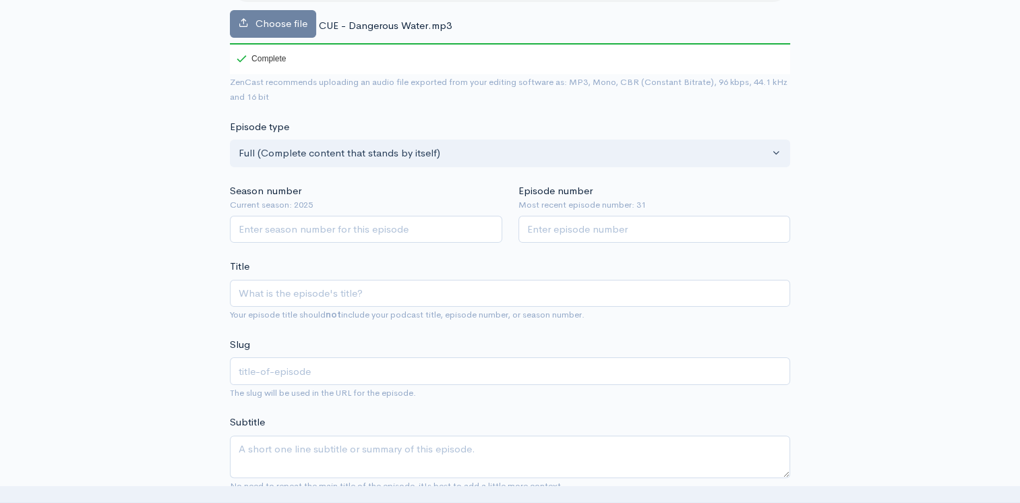
scroll to position [270, 0]
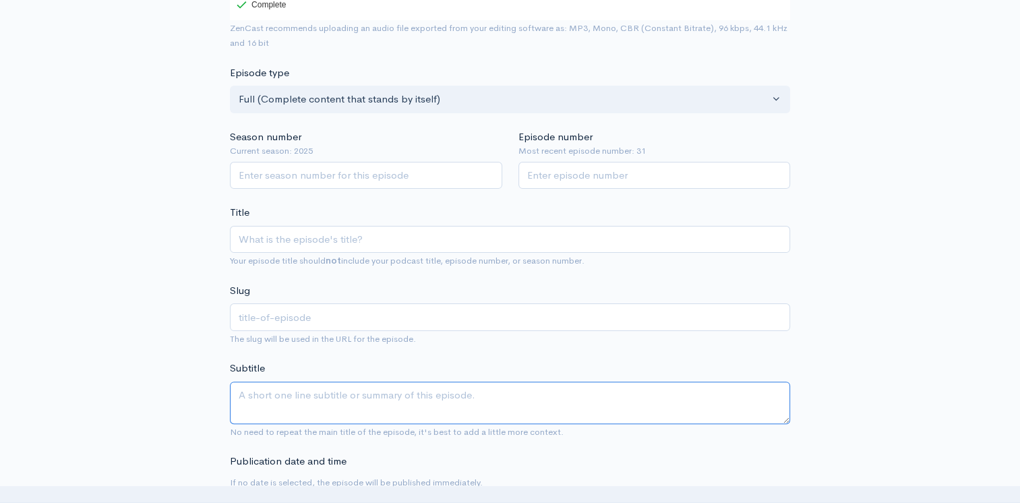
click at [286, 395] on textarea "Subtitle" at bounding box center [510, 403] width 560 height 42
paste textarea "Where does water come from? How is it that we have this endless flow of water w…"
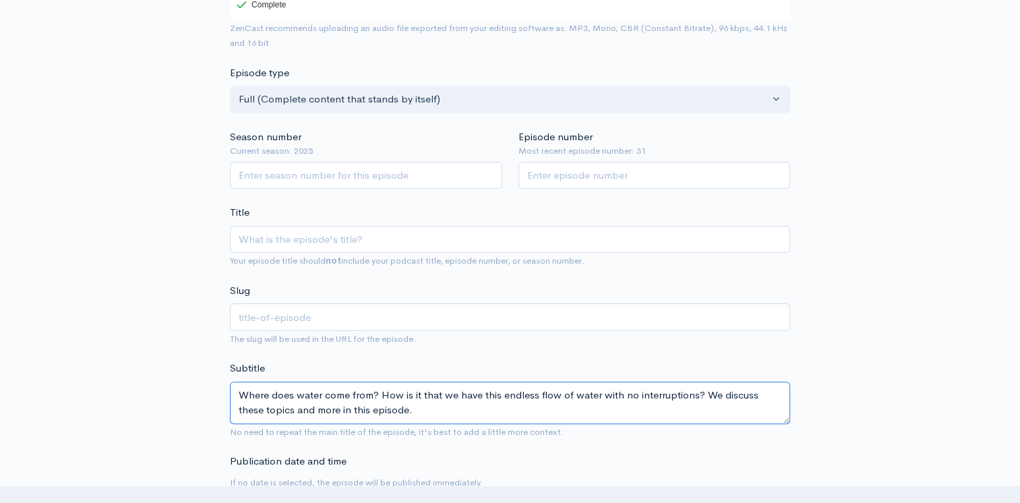
type textarea "Where does water come from? How is it that we have this endless flow of water w…"
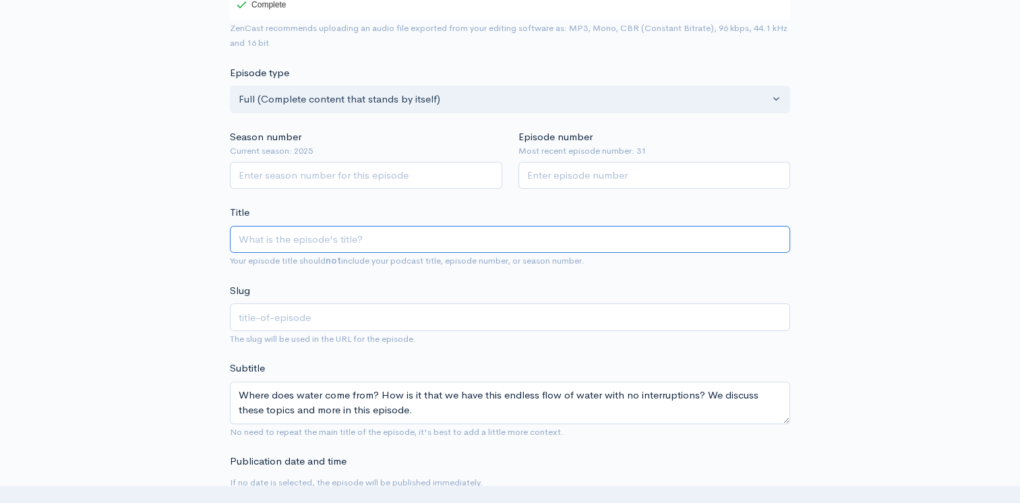
click at [248, 231] on input "Title" at bounding box center [510, 240] width 560 height 28
type input "D"
type input "d"
type input "Da"
type input "da"
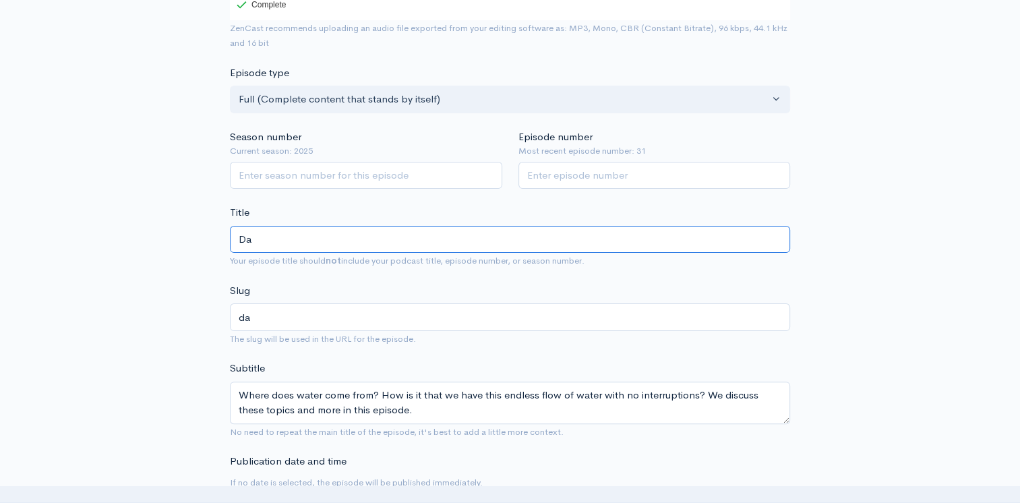
type input "[PERSON_NAME]"
type input "Daner"
type input "daner"
type input "Danerr"
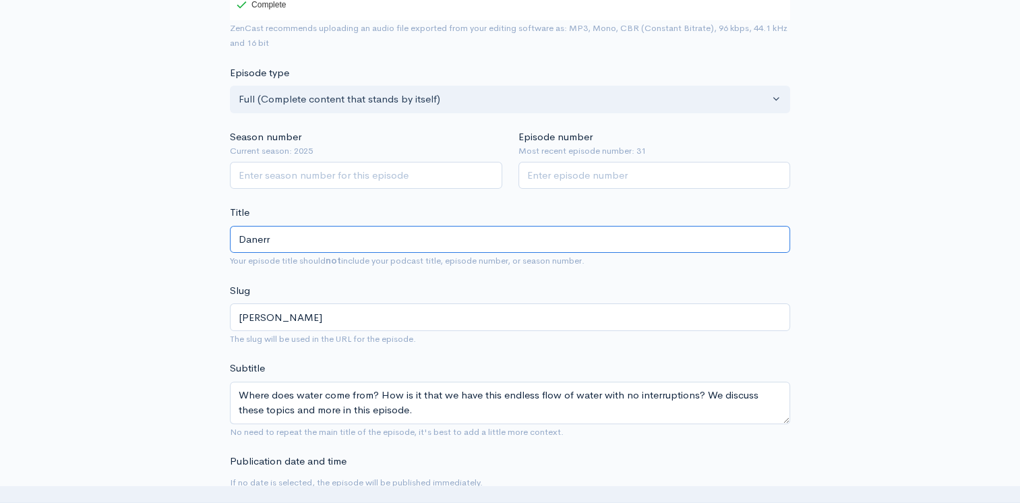
type input "danerr"
type input "Daner"
type input "daner"
type input "Dane"
type input "dane"
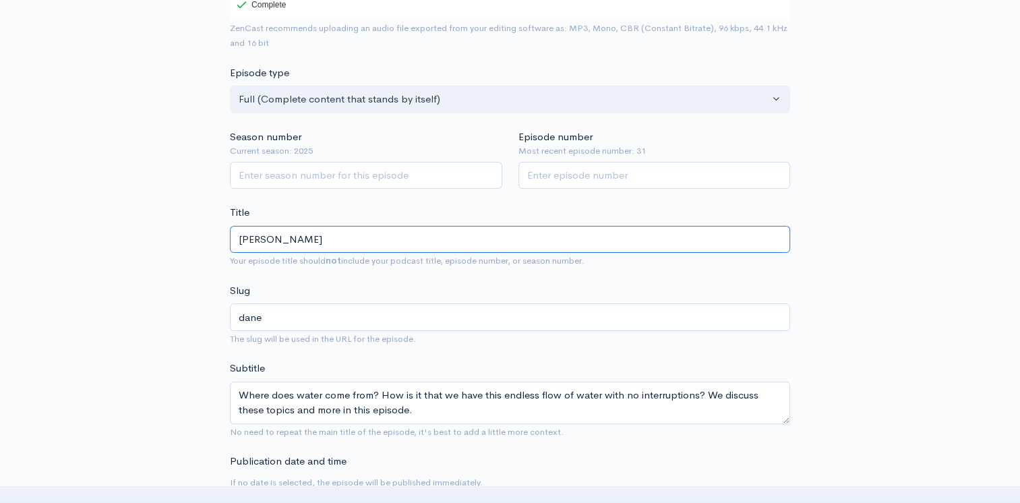
type input "[PERSON_NAME]"
type input "Dang"
type input "dang"
type input "Danger"
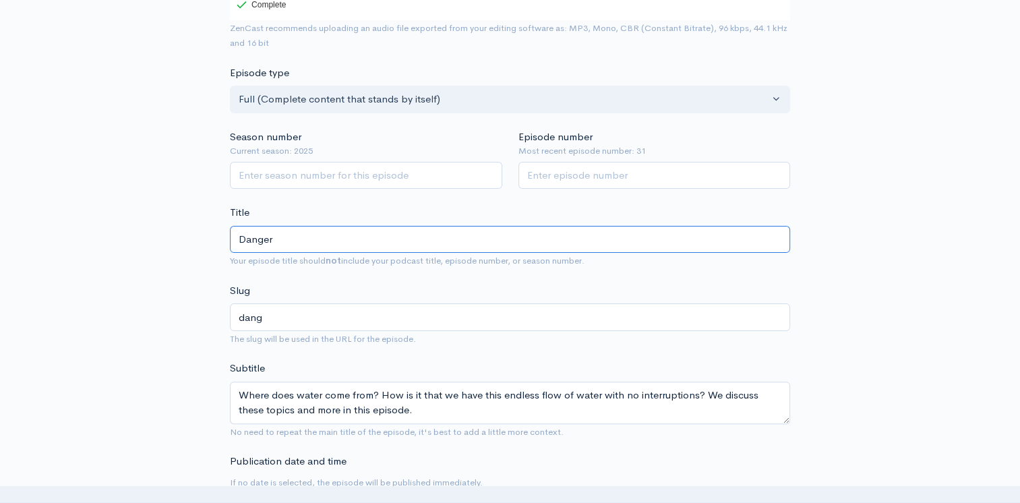
type input "danger"
type input "Dangerou"
type input "dangerou"
type input "Dangerous"
type input "dangerous"
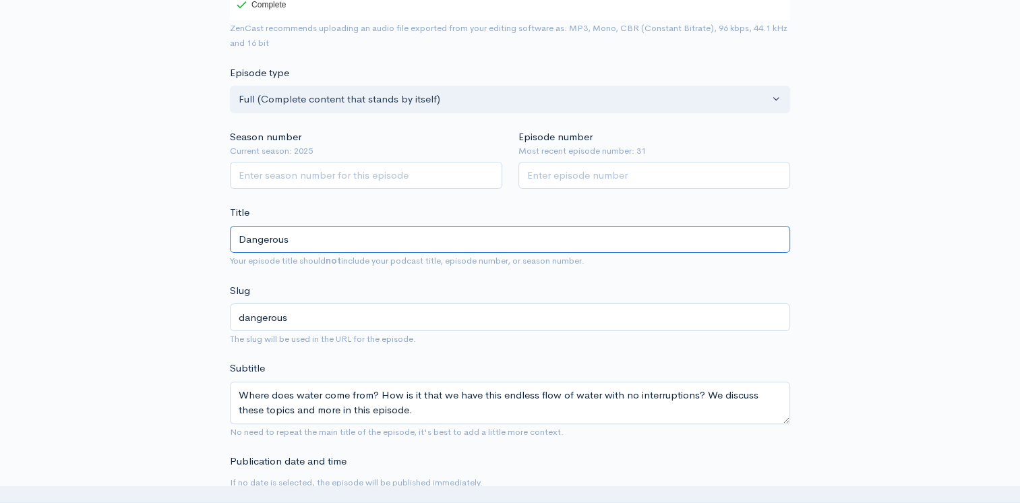
type input "Dangerous W"
type input "dangerous-w"
type input "Dangerous Wat"
type input "dangerous-wat"
type input "Dangerous Water"
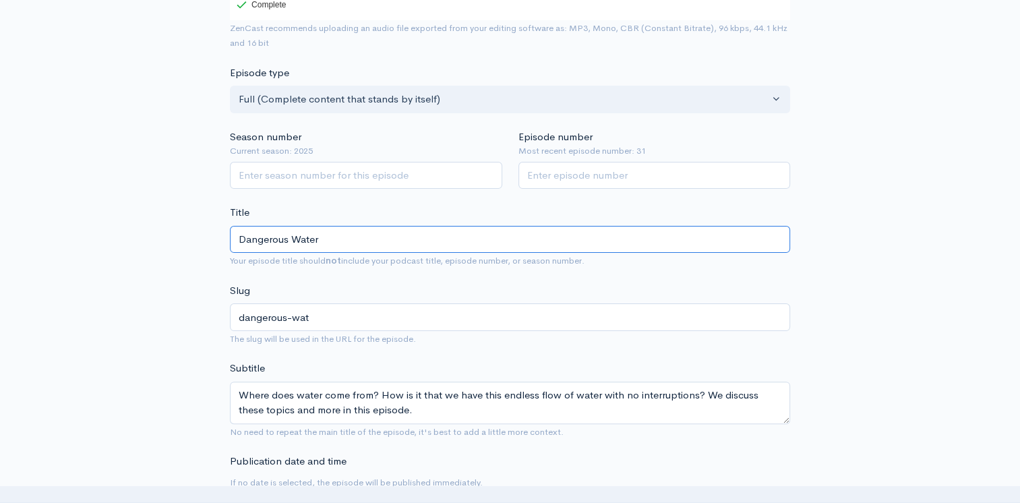
type input "dangerous-water"
type input "Dangerous Water"
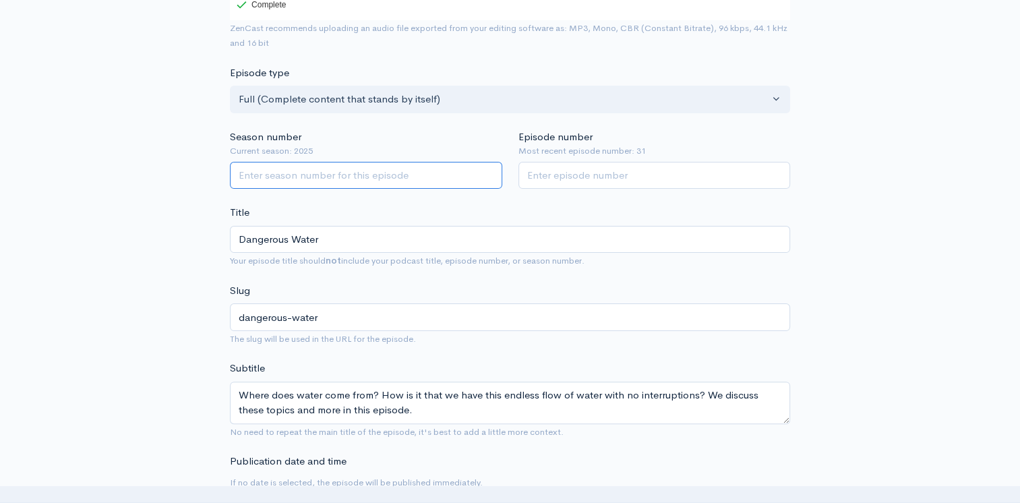
click at [274, 175] on input "Season number" at bounding box center [366, 176] width 272 height 28
type input "2025"
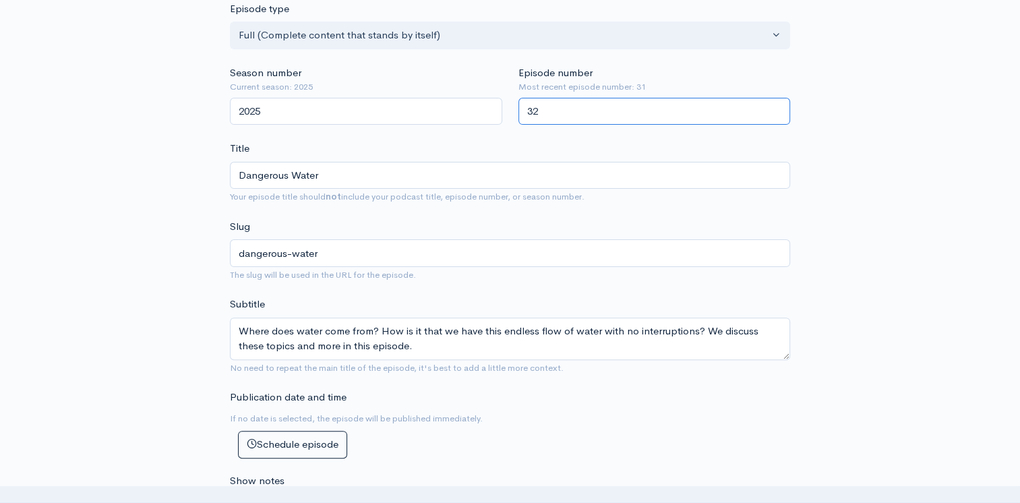
scroll to position [337, 0]
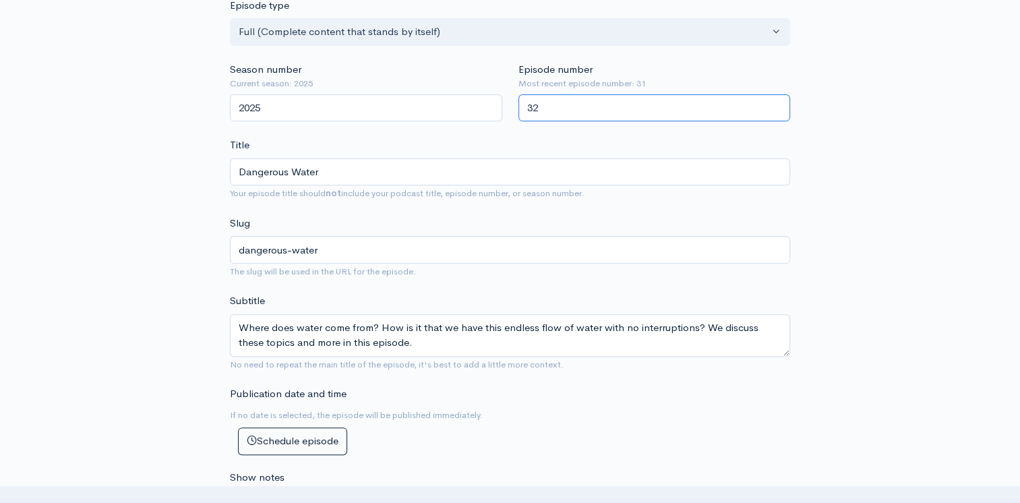
type input "32"
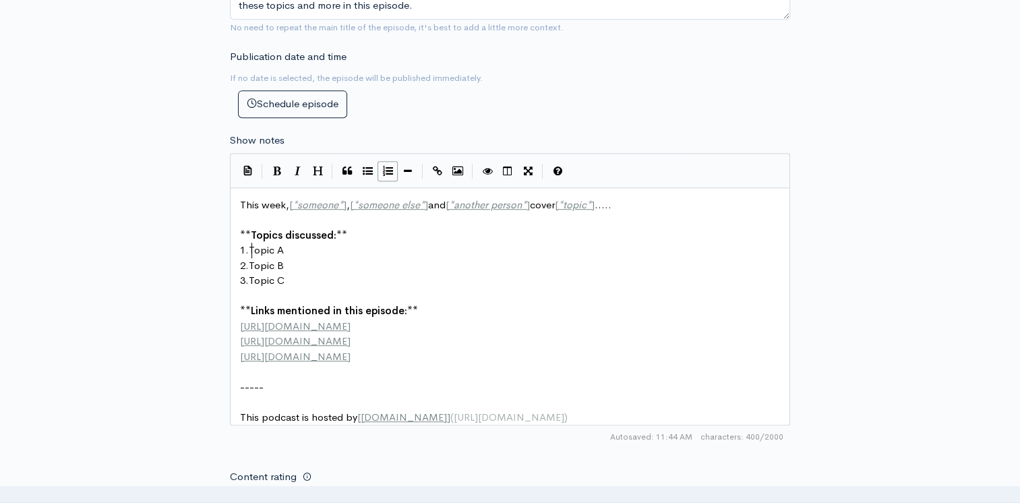
scroll to position [5, 0]
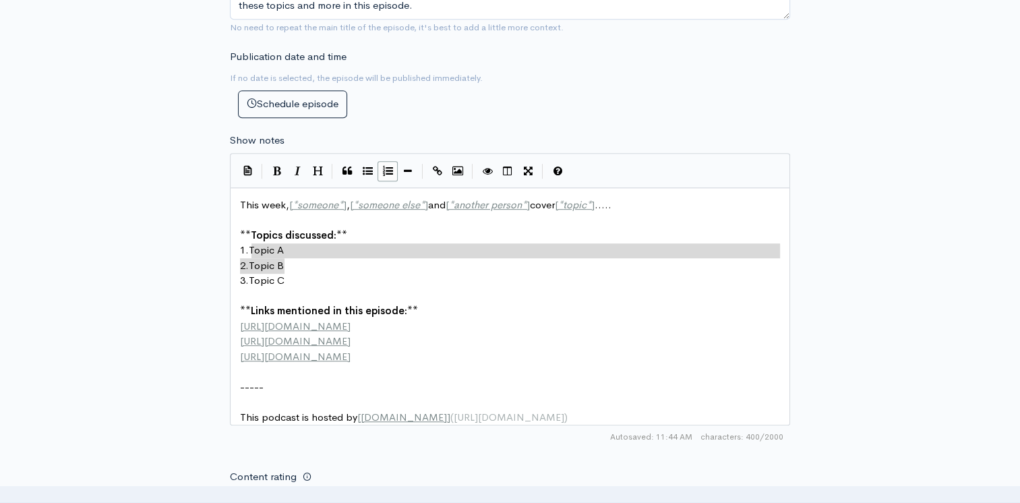
type textarea "Topic A 2. Topic B 3. Topic C"
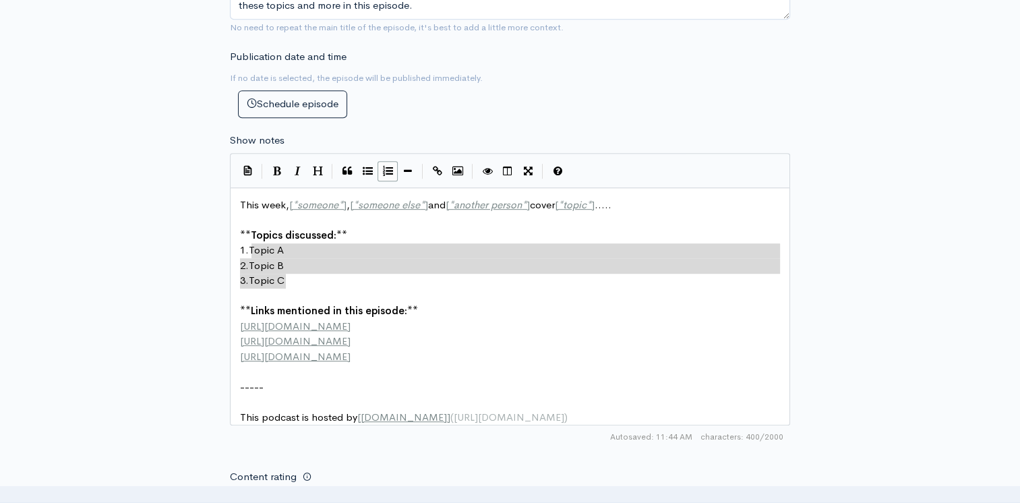
drag, startPoint x: 251, startPoint y: 248, endPoint x: 299, endPoint y: 272, distance: 53.7
paste textarea
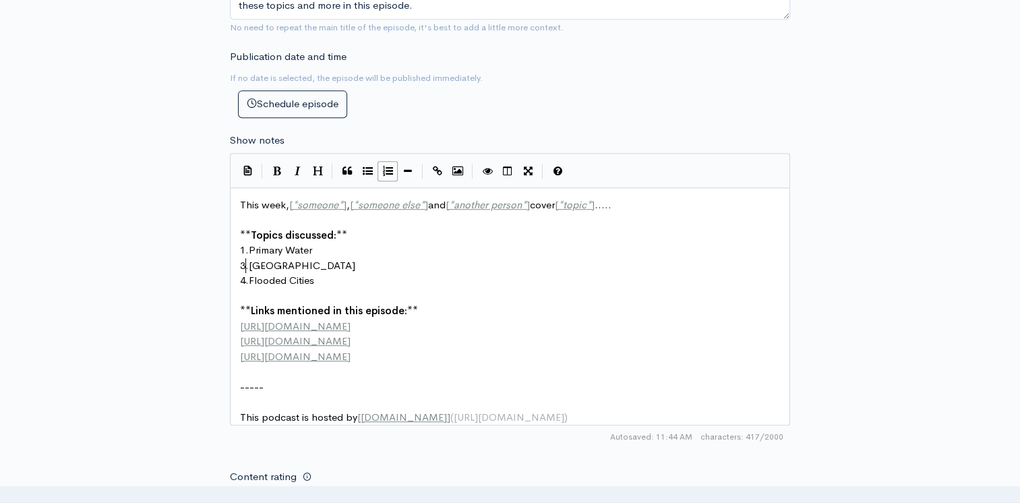
click at [247, 266] on span "3." at bounding box center [244, 265] width 9 height 13
type textarea "2"
type textarea "3"
type textarea "This week, [*someone*], [*someone else*] and [*another person*] cover [*topic*]…"
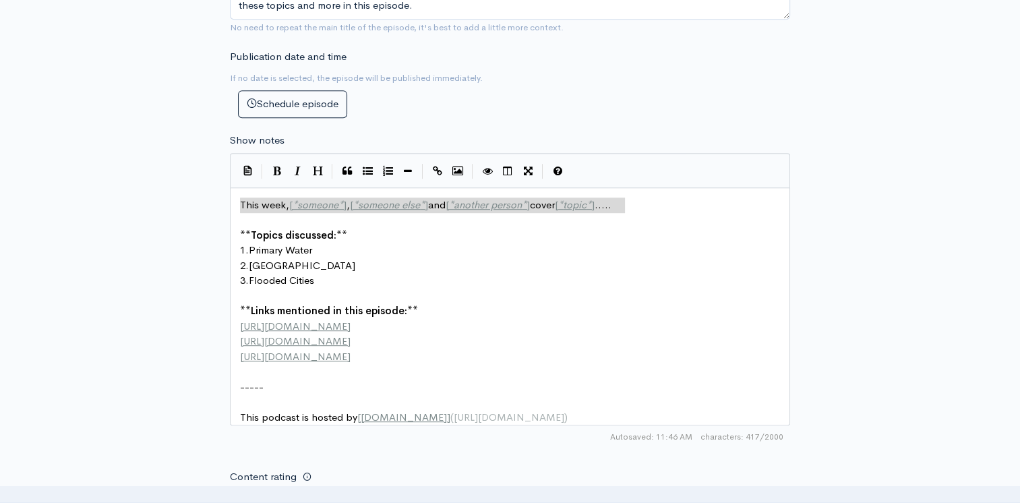
drag, startPoint x: 634, startPoint y: 204, endPoint x: 178, endPoint y: 206, distance: 455.7
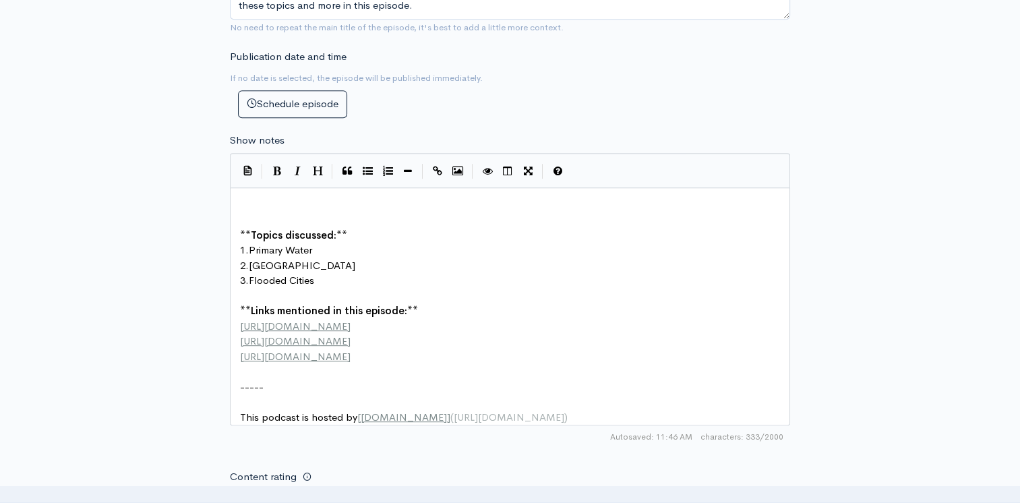
scroll to position [1146, 0]
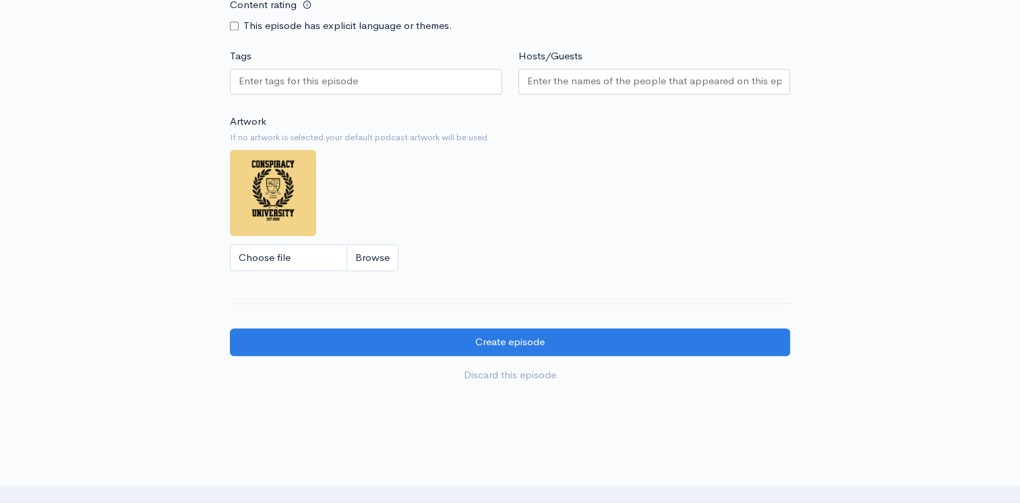
click at [233, 30] on input "Content rating" at bounding box center [234, 26] width 9 height 9
checkbox input "true"
click at [586, 76] on div "Hosts/Guests" at bounding box center [654, 74] width 289 height 51
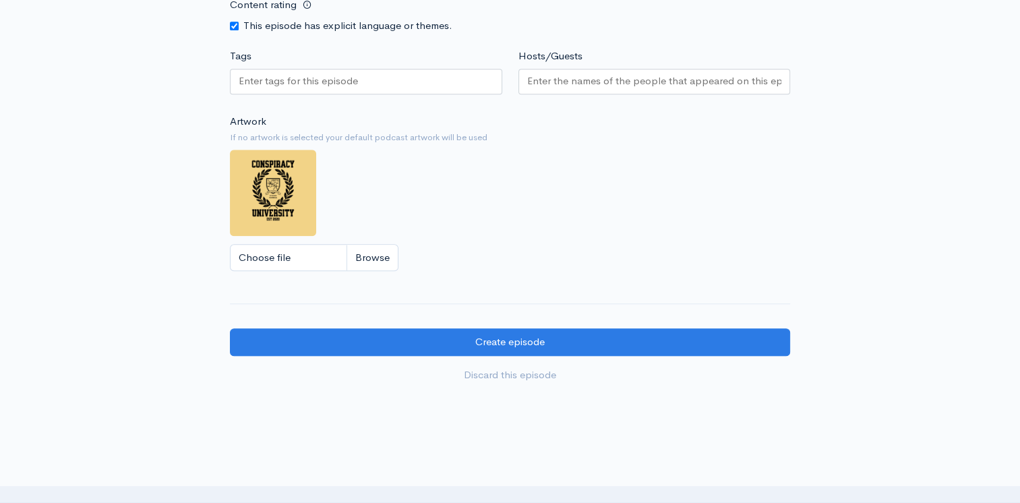
click at [586, 89] on input "Hosts/Guests" at bounding box center [654, 81] width 255 height 16
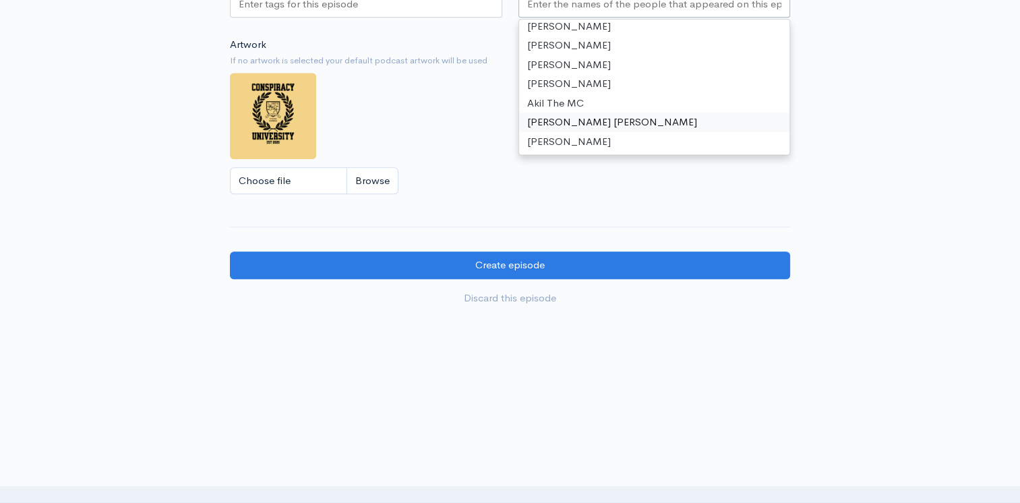
scroll to position [44, 0]
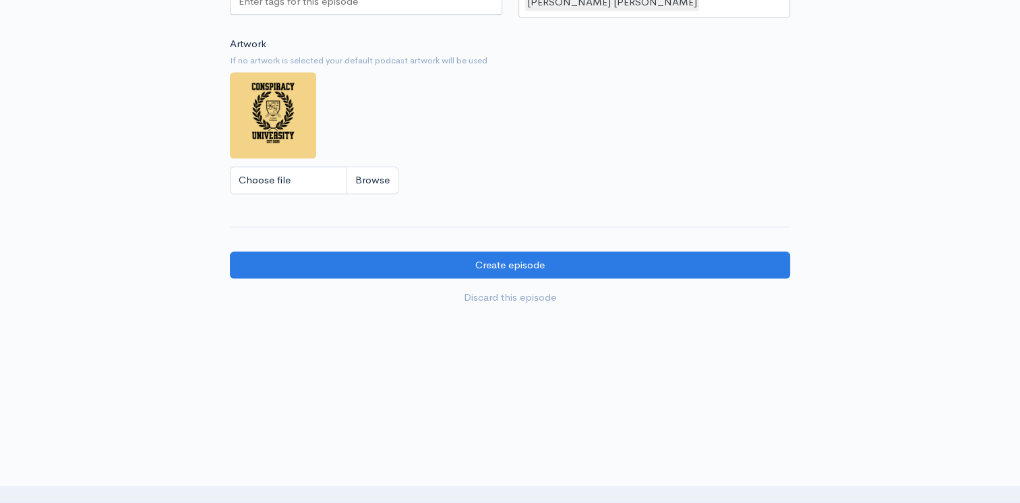
scroll to position [1095, 0]
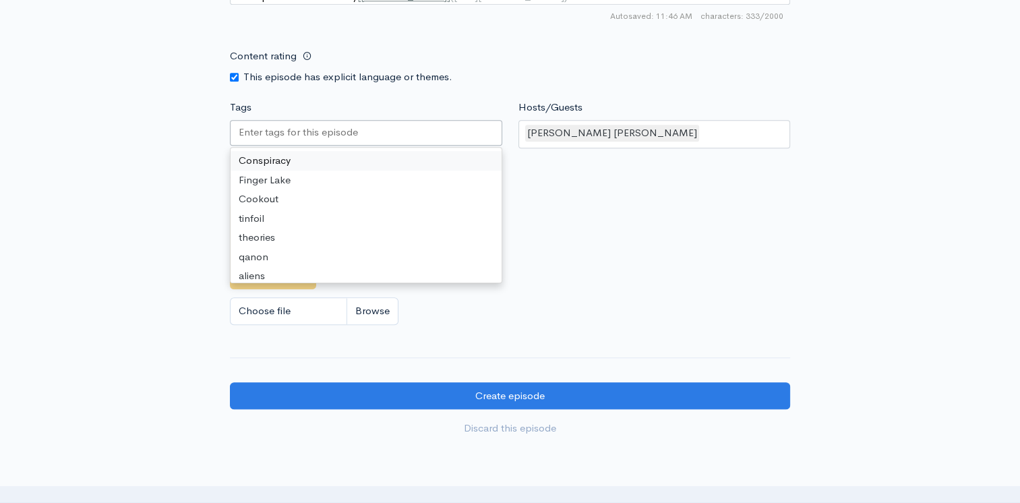
click at [275, 133] on input "Tags" at bounding box center [299, 133] width 121 height 16
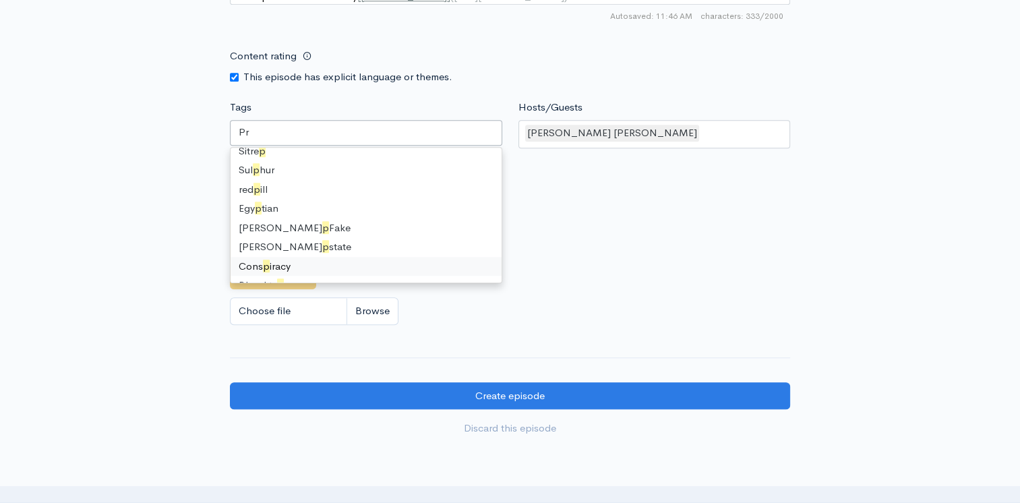
type input "Pri"
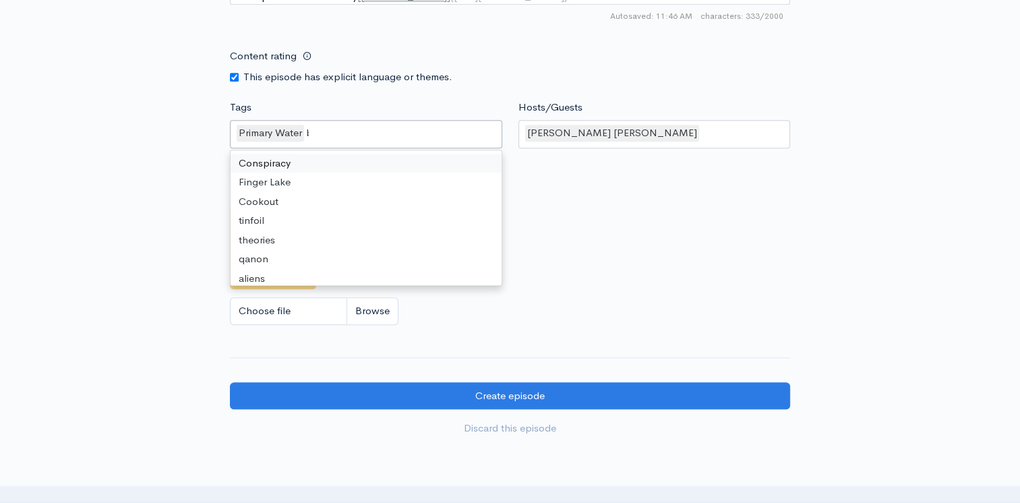
type input "bib"
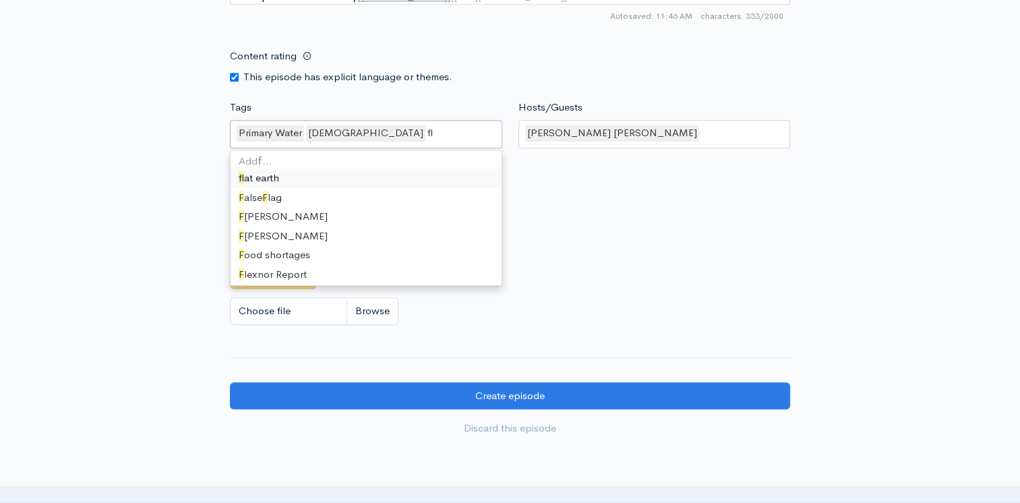
type input "fla"
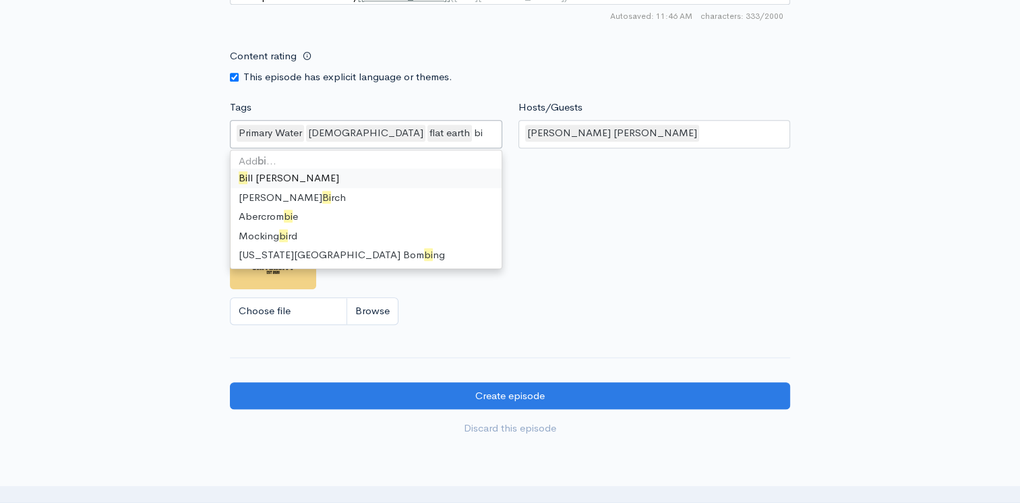
type input "b"
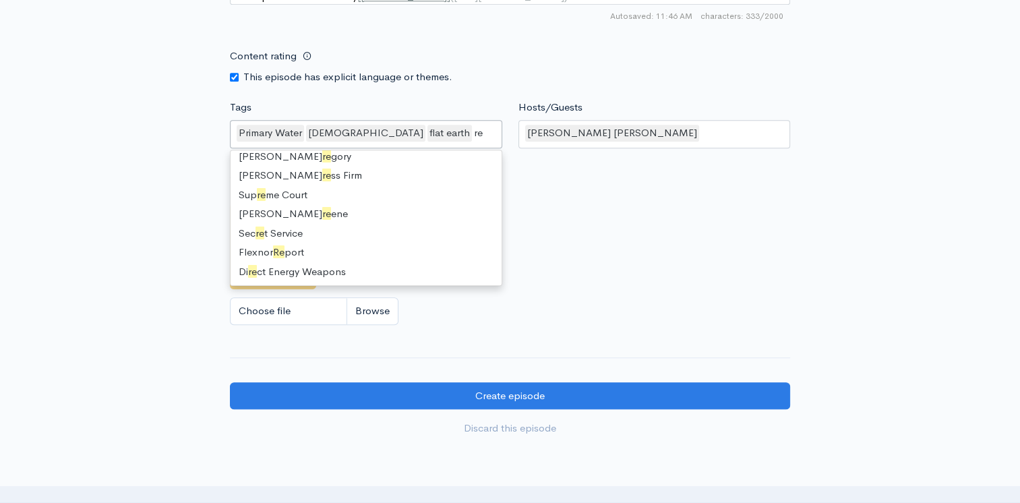
scroll to position [18, 0]
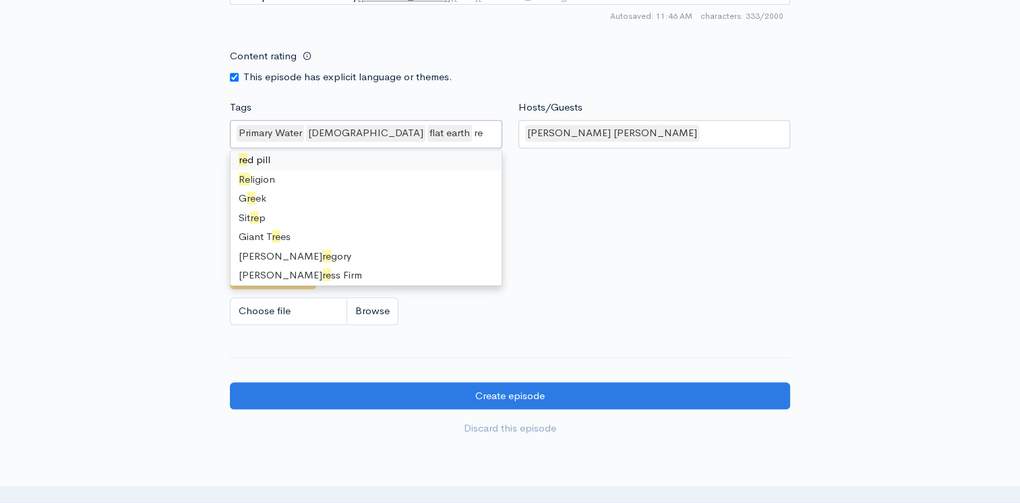
type input "red"
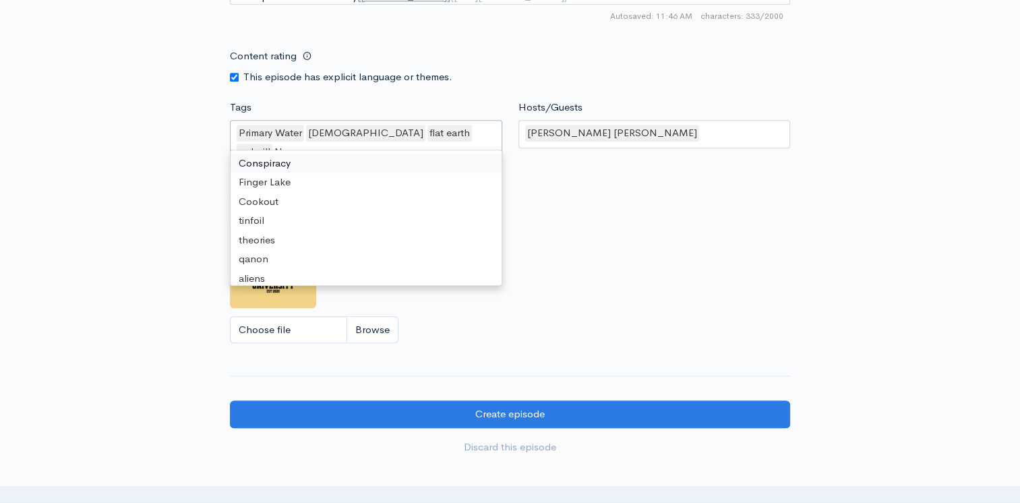
scroll to position [639, 0]
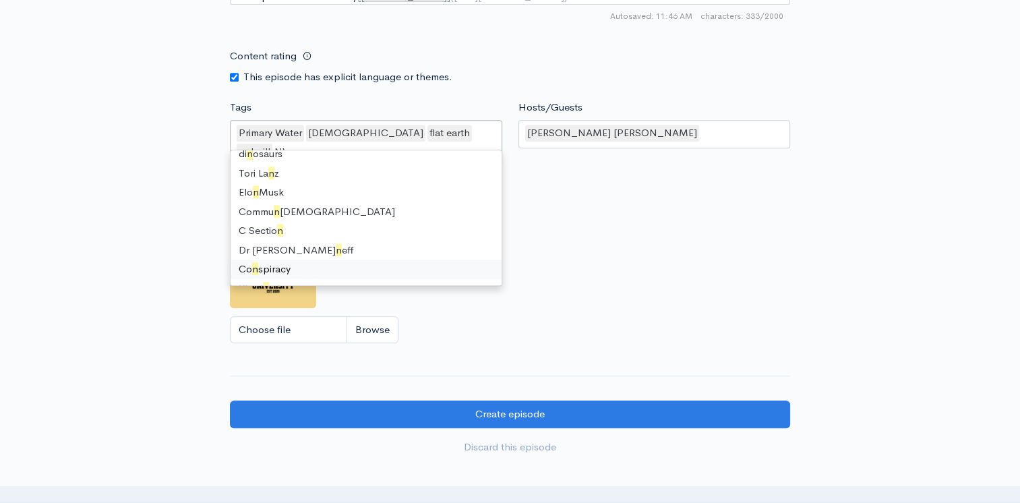
type input "NWO"
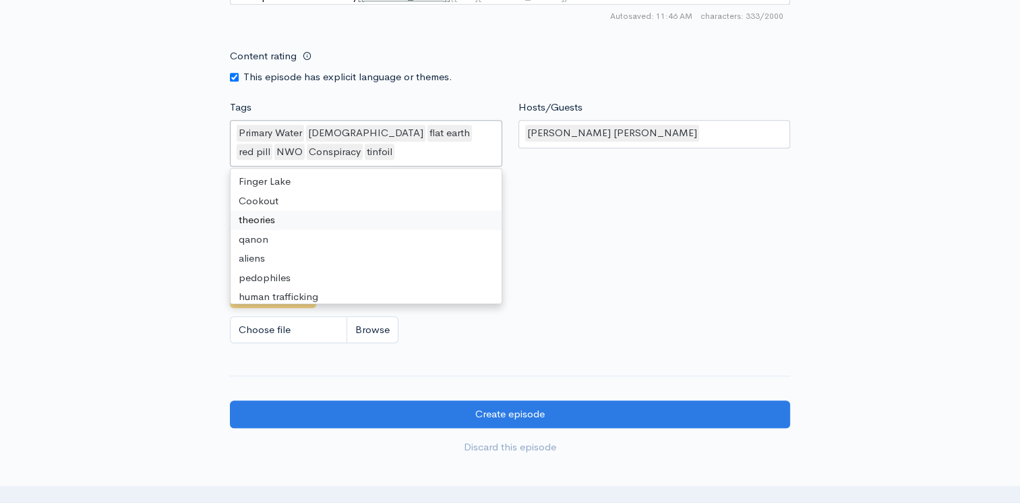
drag, startPoint x: 270, startPoint y: 231, endPoint x: 336, endPoint y: 224, distance: 67.1
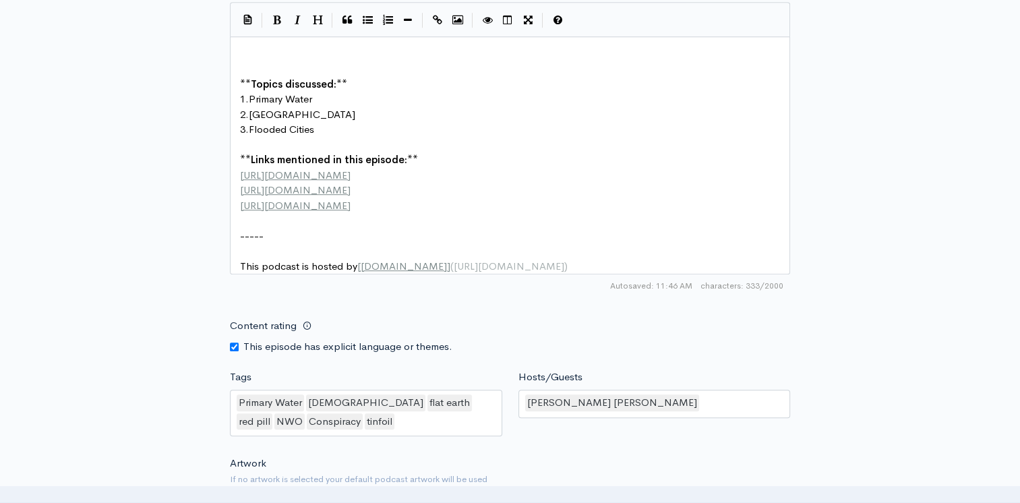
scroll to position [1230, 0]
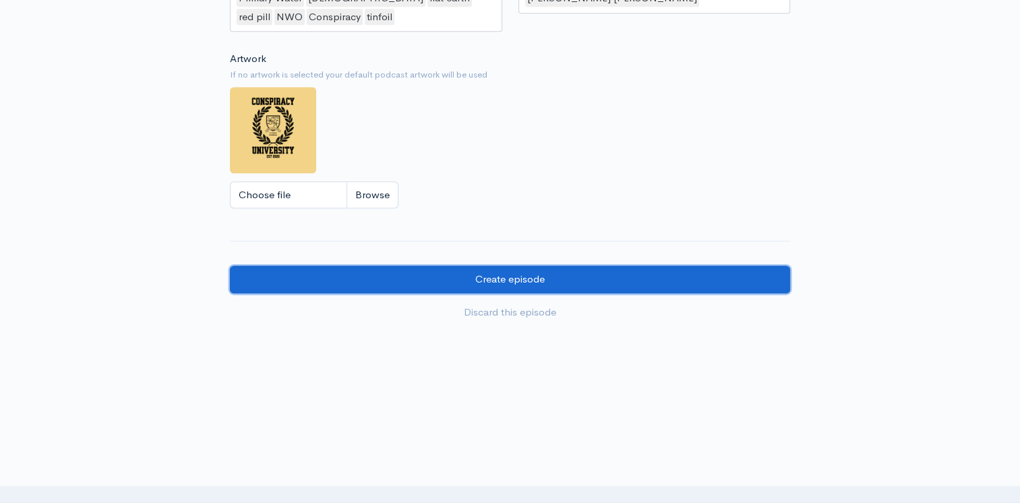
click at [553, 284] on input "Create episode" at bounding box center [510, 280] width 560 height 28
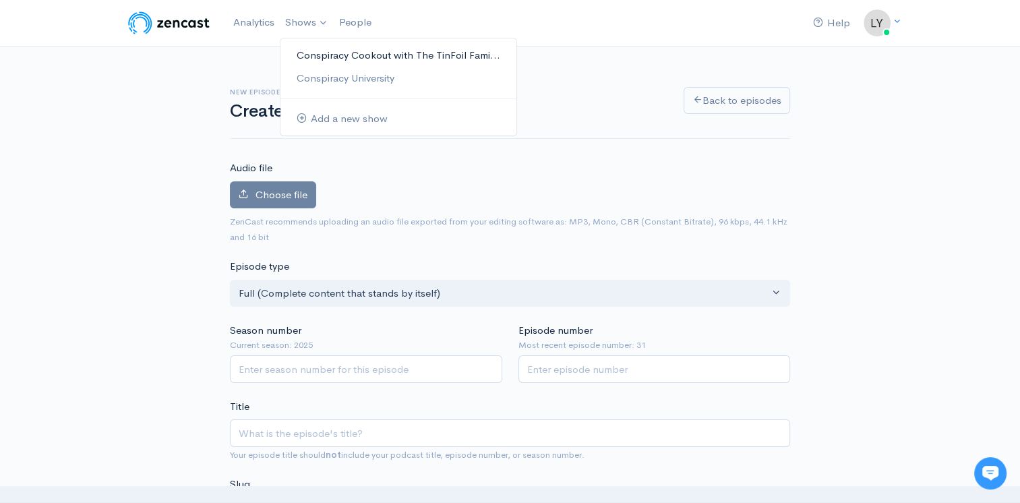
click at [322, 58] on link "Conspiracy Cookout with The TinFoil Fami..." at bounding box center [398, 56] width 236 height 24
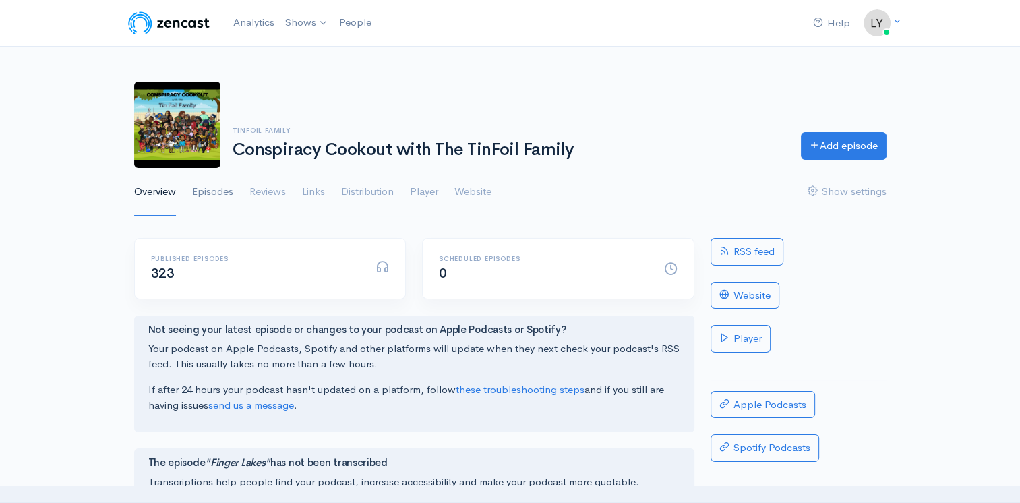
click at [219, 191] on link "Episodes" at bounding box center [212, 192] width 41 height 49
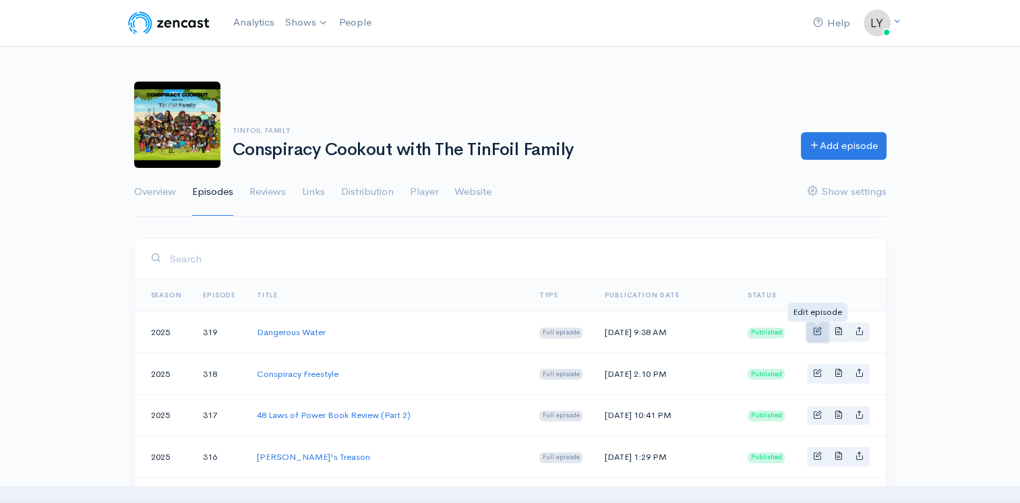
click at [815, 334] on span "Basic example" at bounding box center [817, 330] width 9 height 9
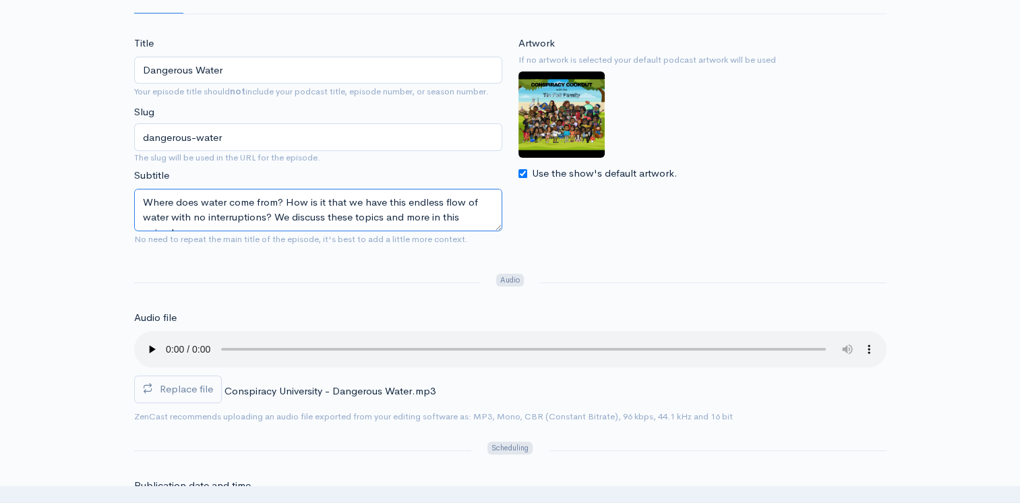
scroll to position [15, 0]
drag, startPoint x: 138, startPoint y: 200, endPoint x: 419, endPoint y: 235, distance: 282.7
click at [419, 235] on div "Title Dangerous Water Your episode title should not include your podcast title,…" at bounding box center [318, 144] width 384 height 216
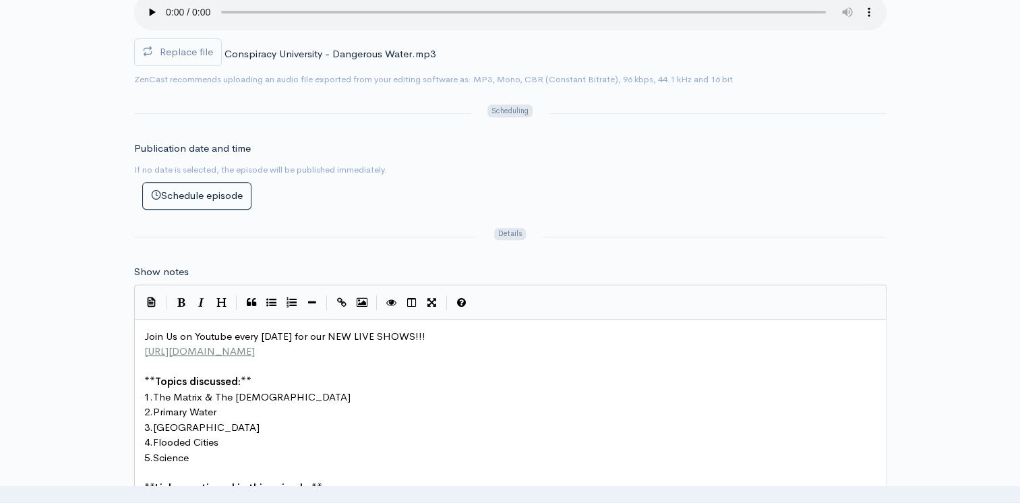
scroll to position [5, 0]
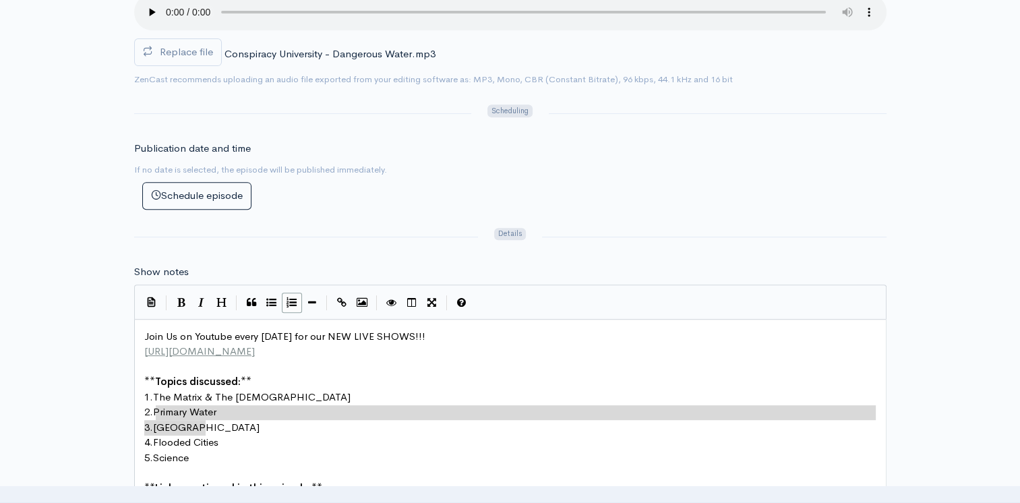
type textarea "Primary Water 3. Water Falls 4. Flooded Cities"
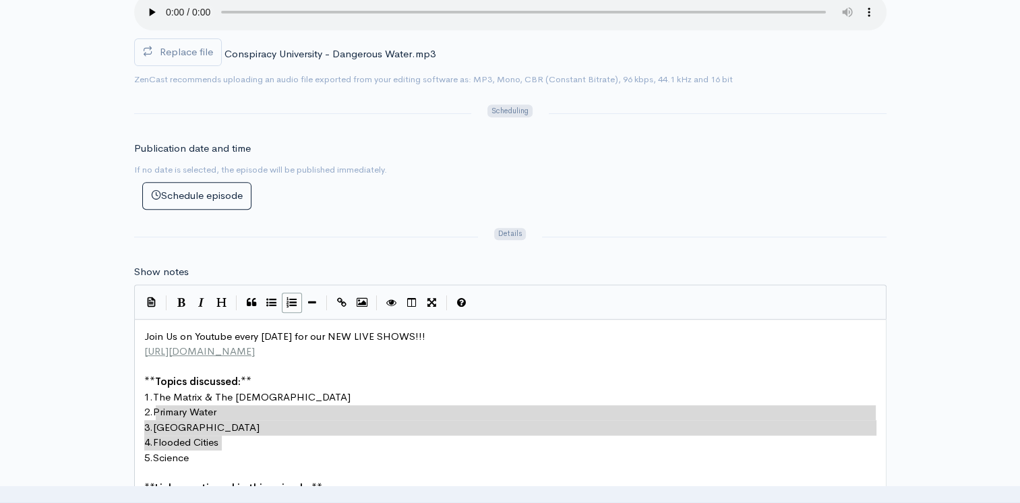
drag, startPoint x: 156, startPoint y: 410, endPoint x: 235, endPoint y: 439, distance: 83.4
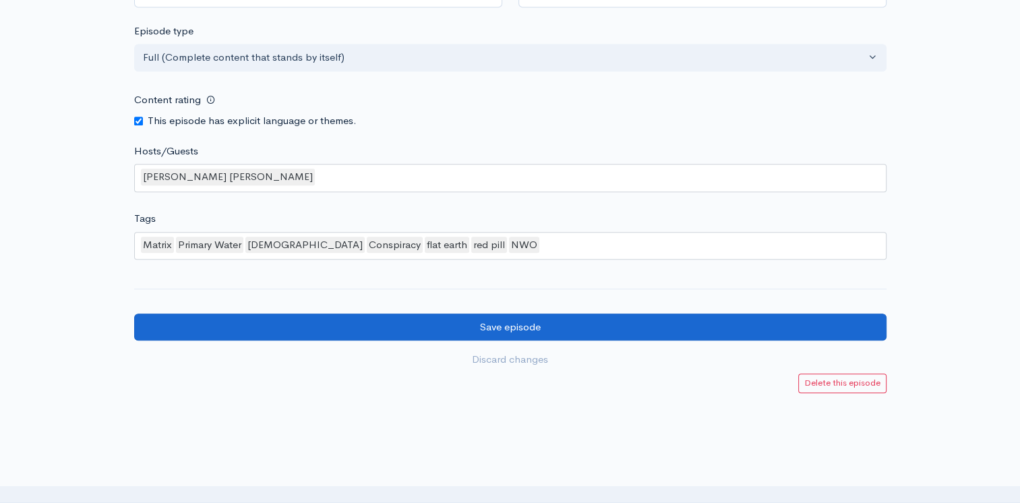
scroll to position [1289, 0]
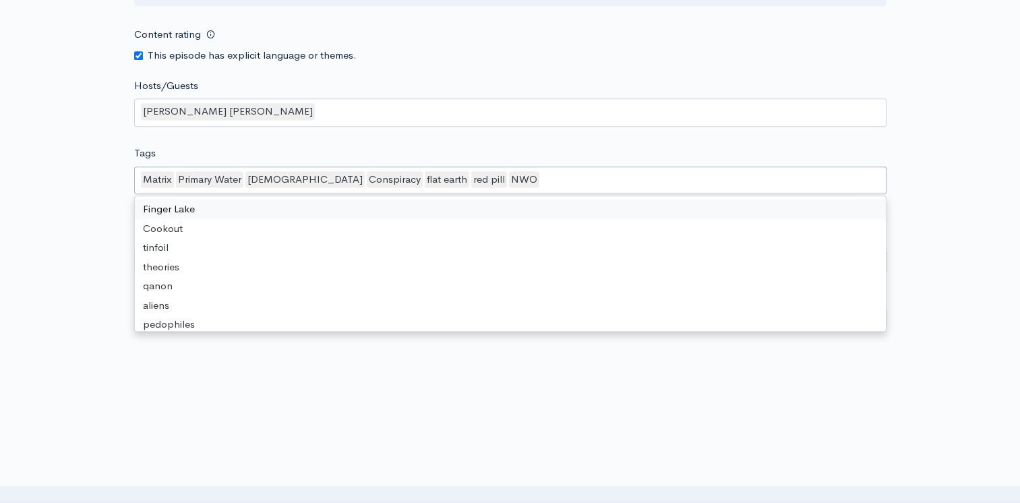
drag, startPoint x: 490, startPoint y: 179, endPoint x: 9, endPoint y: 179, distance: 481.3
drag, startPoint x: 450, startPoint y: 179, endPoint x: 84, endPoint y: 185, distance: 366.1
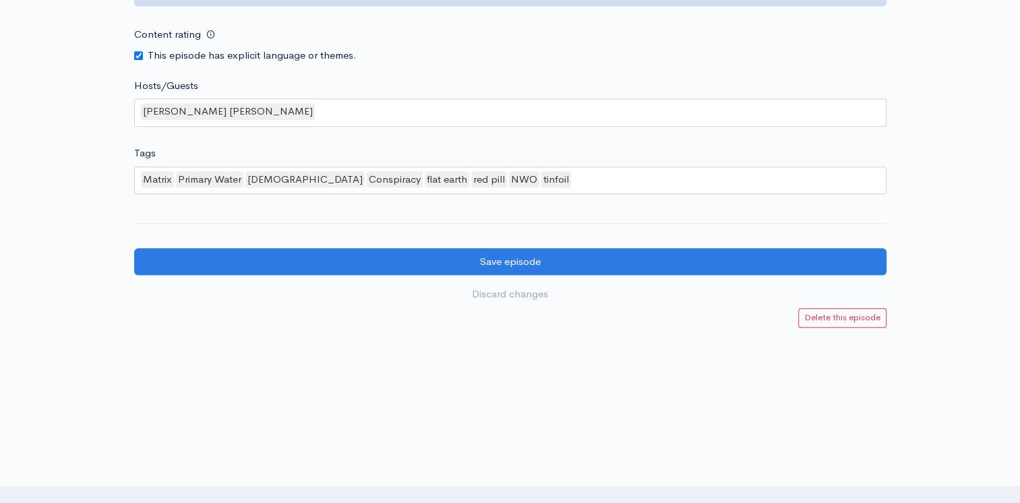
scroll to position [3, 0]
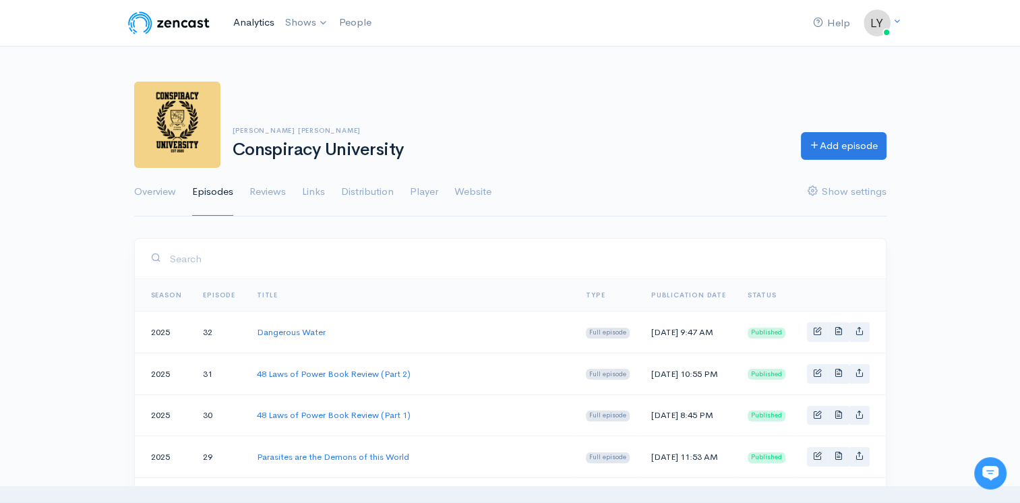
click at [249, 20] on link "Analytics" at bounding box center [254, 22] width 52 height 29
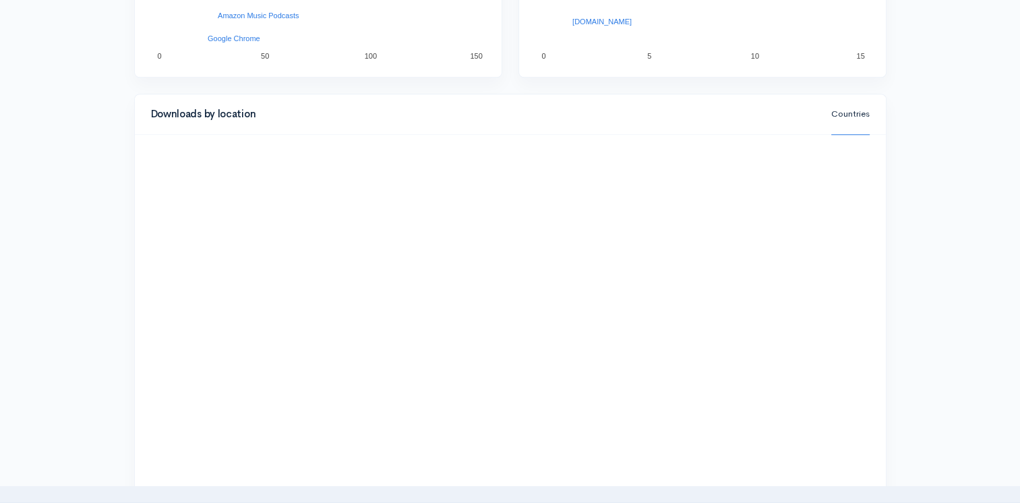
scroll to position [1348, 0]
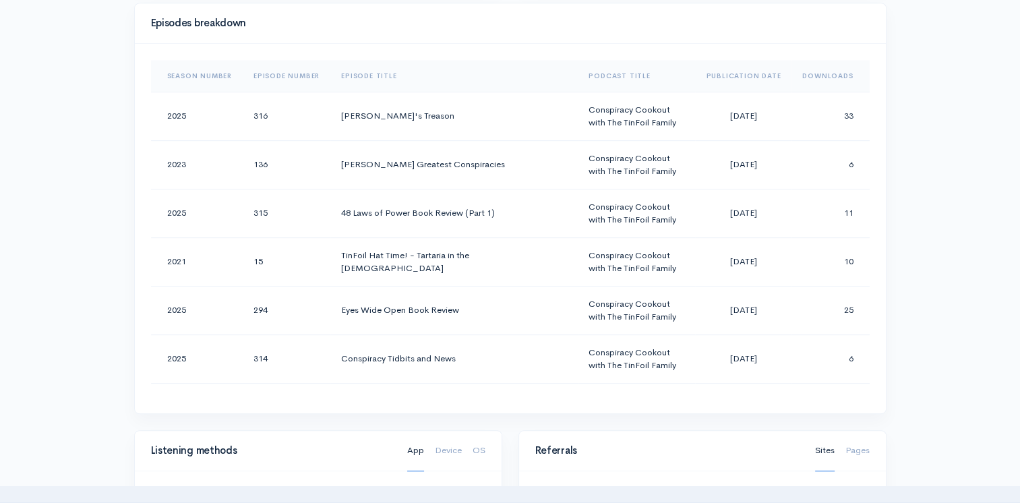
scroll to position [663, 0]
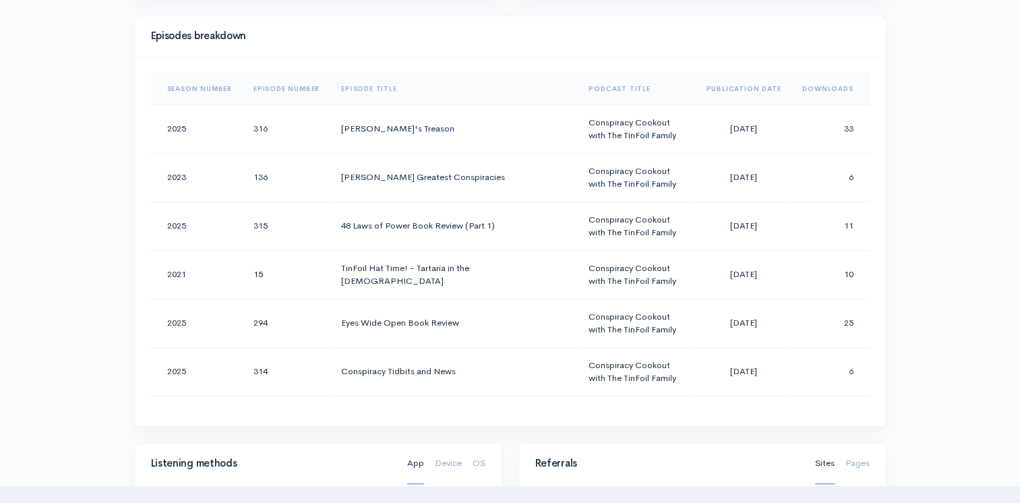
click at [810, 87] on th "Downloads" at bounding box center [830, 89] width 78 height 32
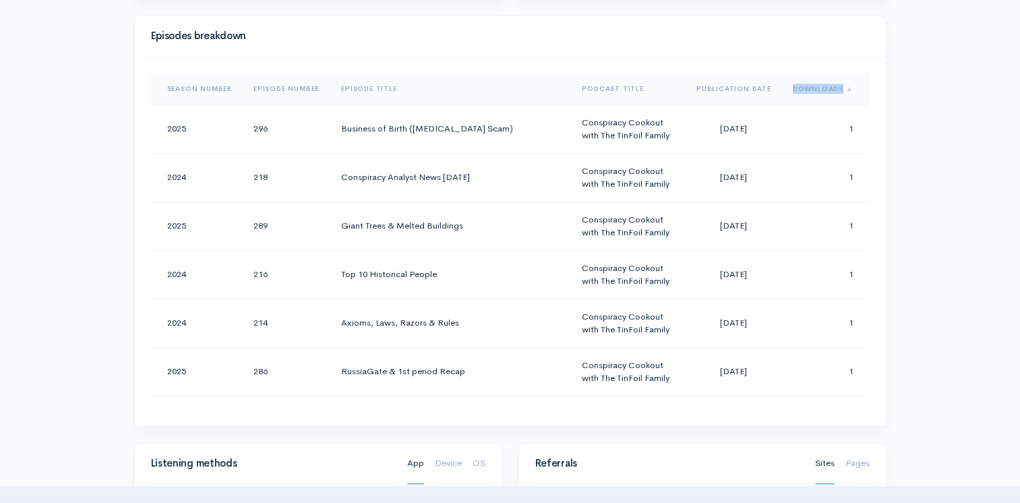
click at [810, 87] on th "Downloads" at bounding box center [826, 89] width 88 height 32
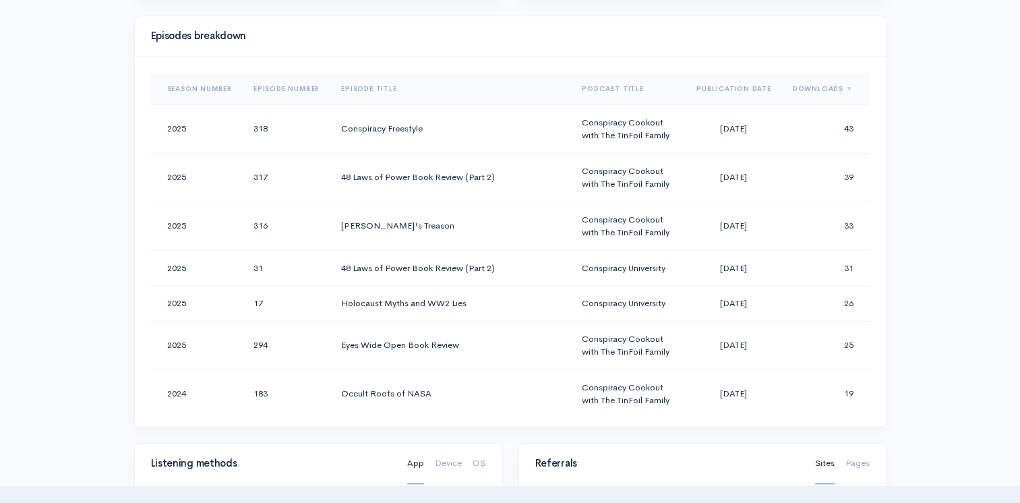
drag, startPoint x: 810, startPoint y: 87, endPoint x: 961, endPoint y: 189, distance: 182.1
click at [961, 189] on div "Help Notifications View all Your profile Team settings Default team Current Log…" at bounding box center [510, 292] width 1020 height 1910
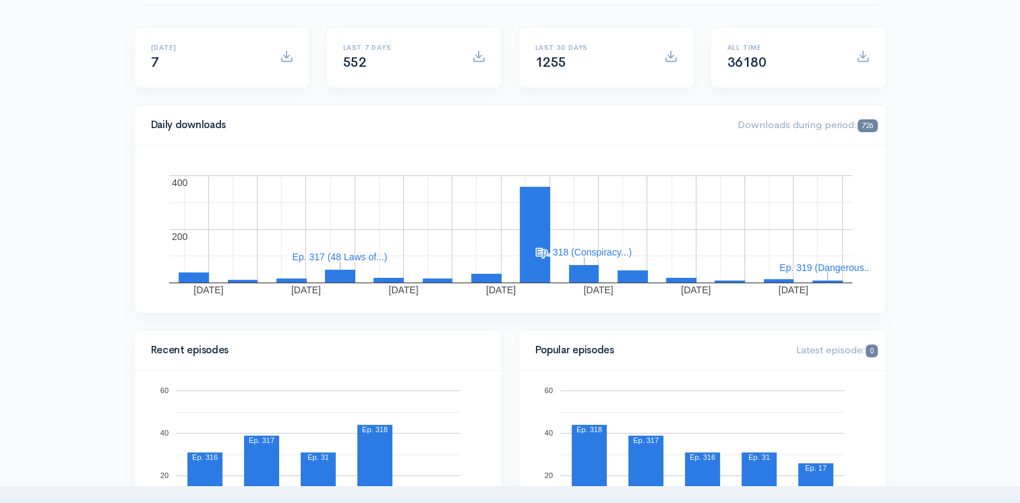
scroll to position [0, 0]
